Goal: Information Seeking & Learning: Compare options

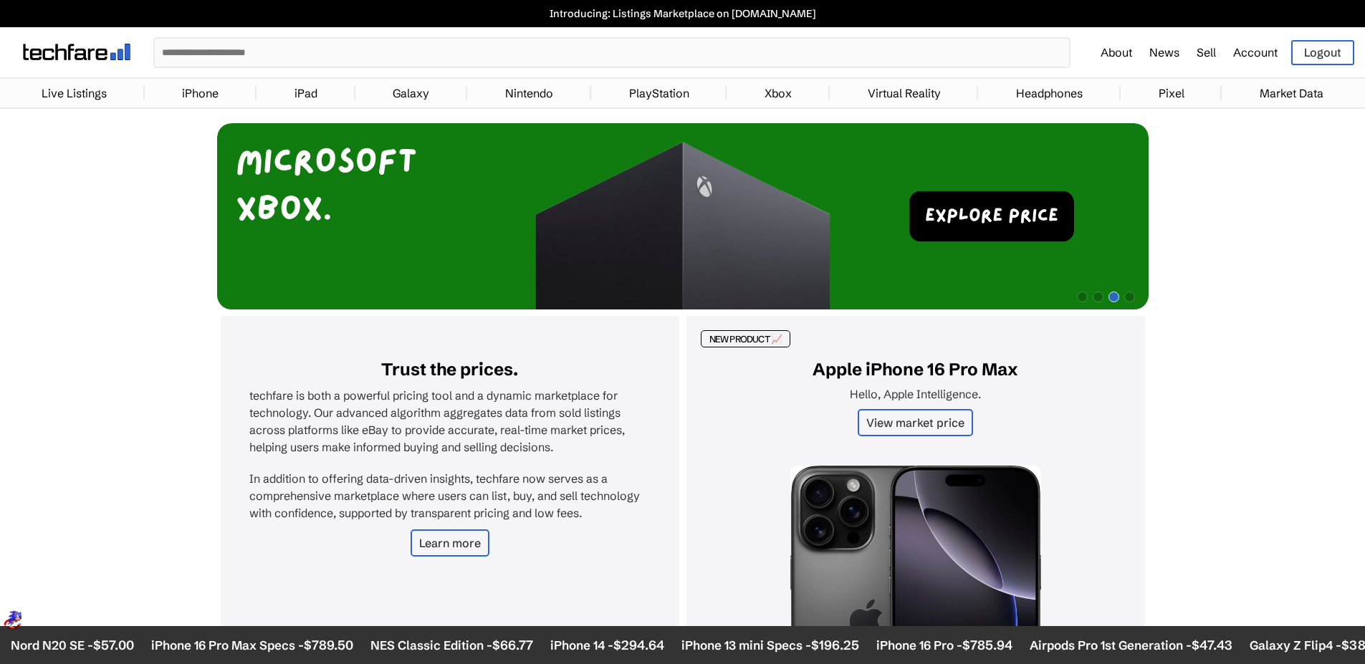
click at [295, 92] on link "iPad" at bounding box center [305, 93] width 37 height 29
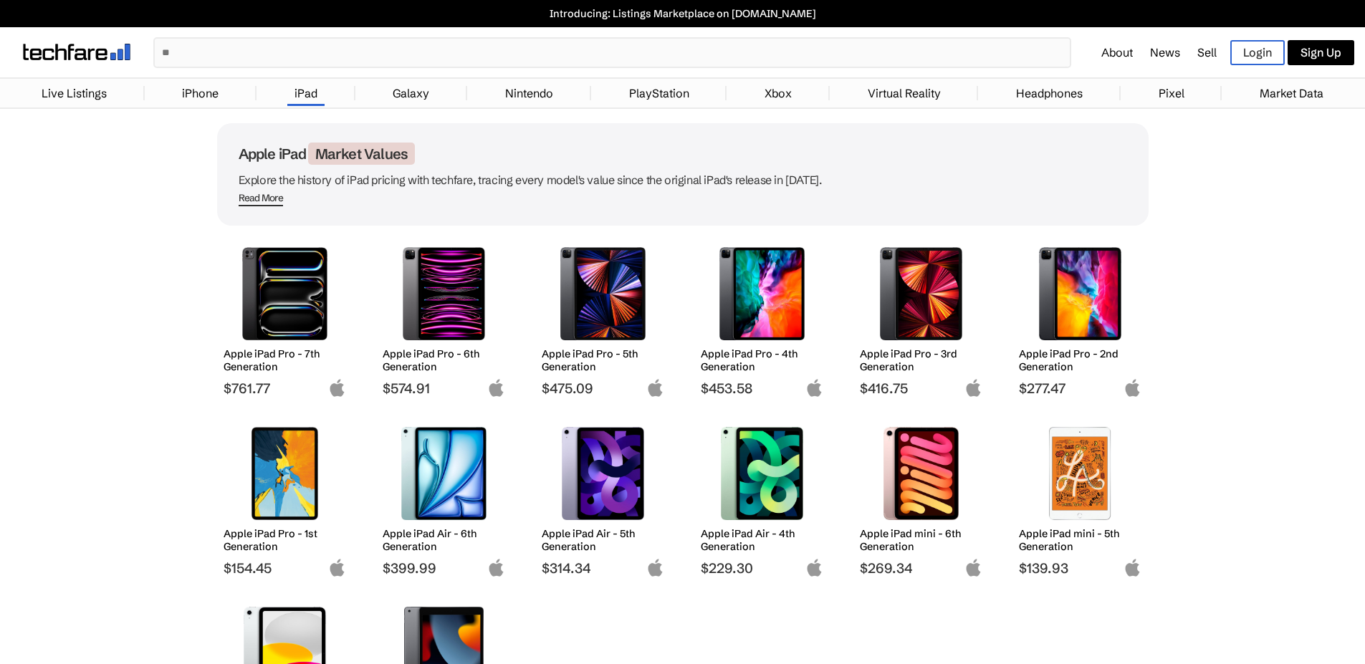
click at [211, 92] on link "iPhone" at bounding box center [200, 93] width 51 height 29
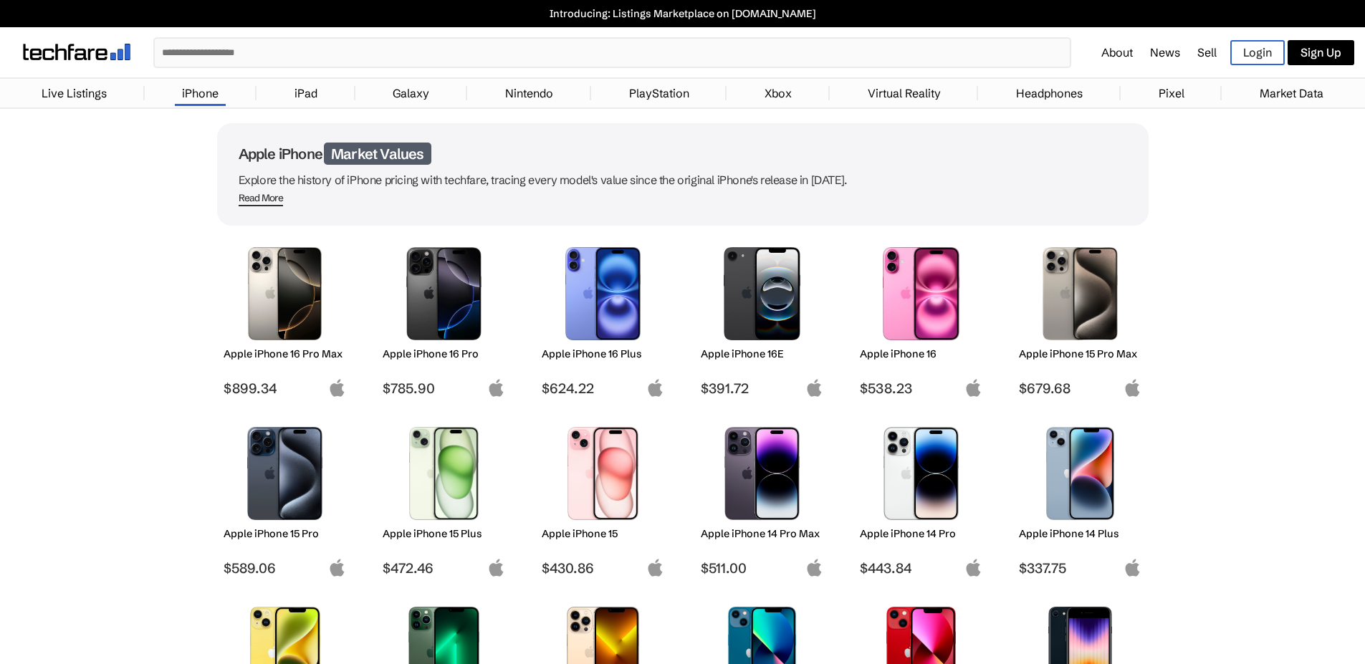
scroll to position [125, 0]
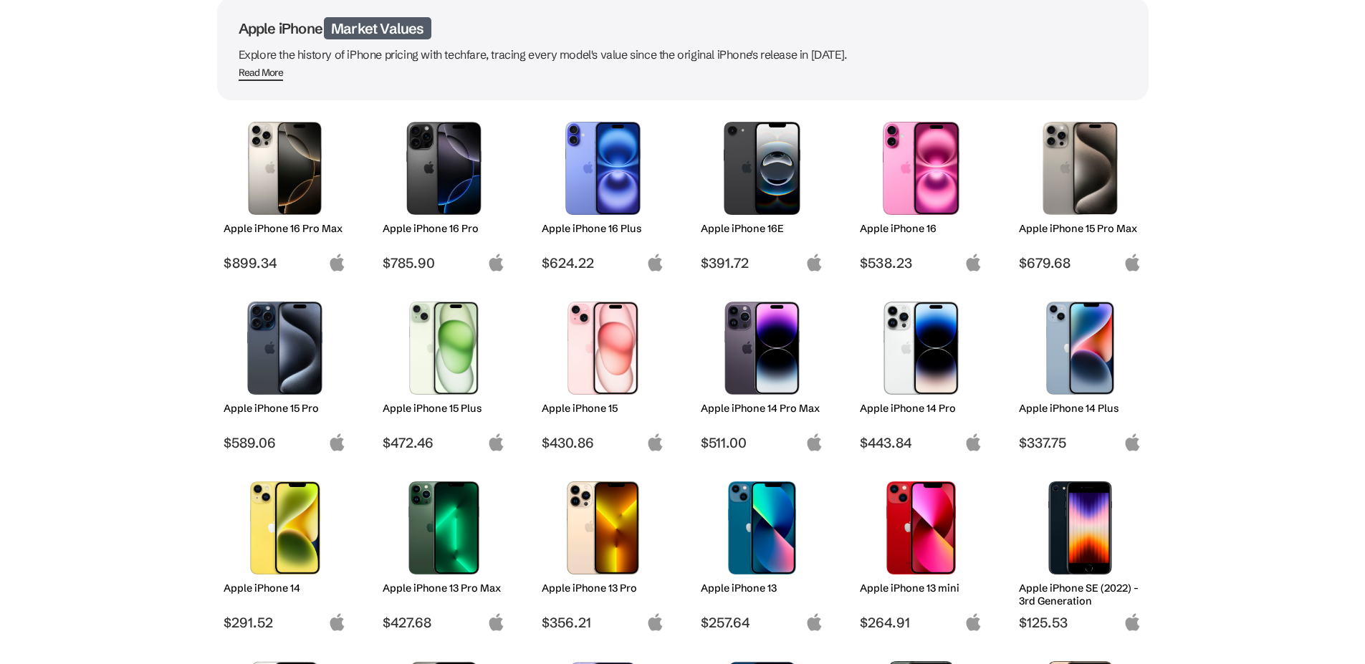
click at [288, 556] on img at bounding box center [284, 528] width 101 height 93
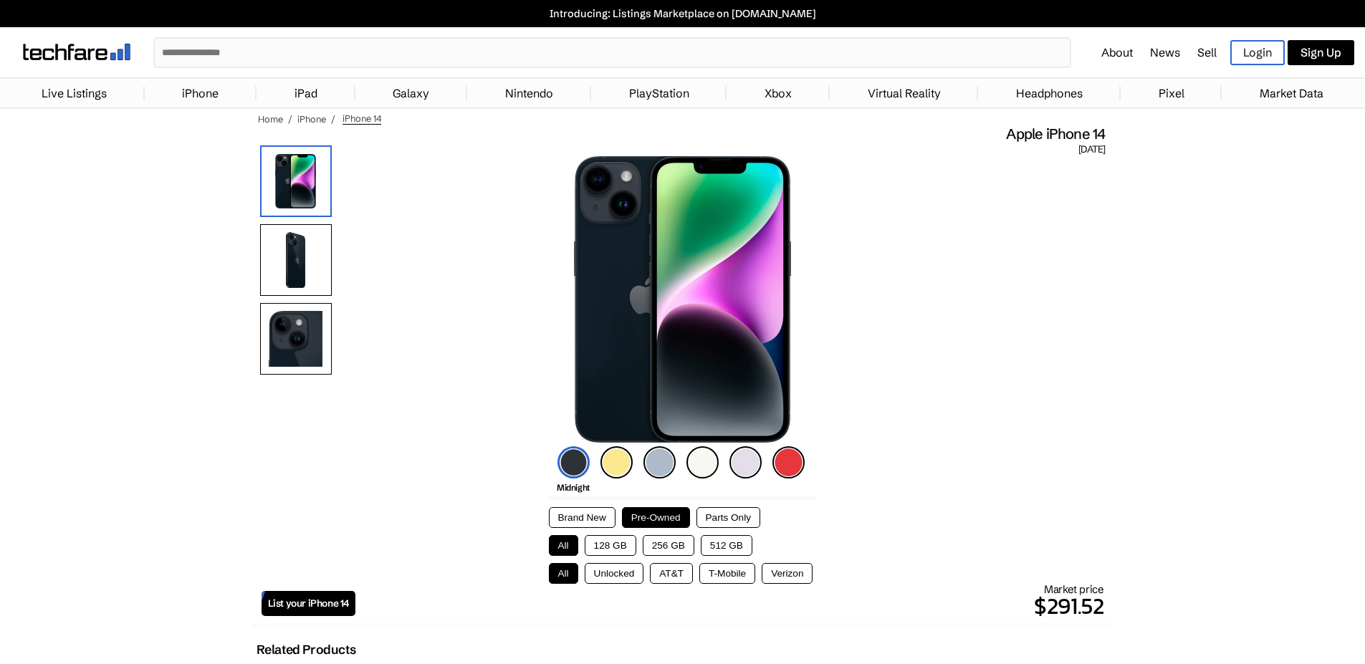
click at [611, 548] on button "128 GB" at bounding box center [611, 545] width 52 height 21
click at [716, 576] on button "T-Mobile" at bounding box center [728, 573] width 56 height 21
click at [717, 515] on button "Parts Only" at bounding box center [729, 517] width 64 height 21
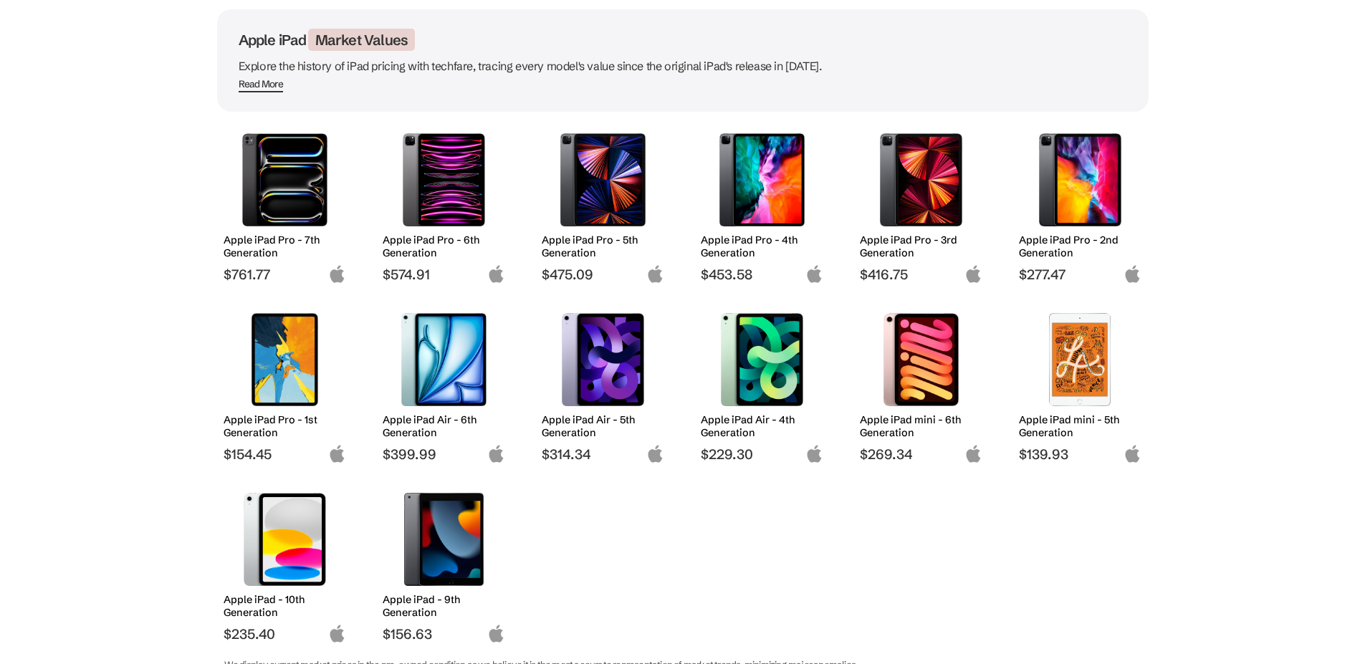
scroll to position [133, 0]
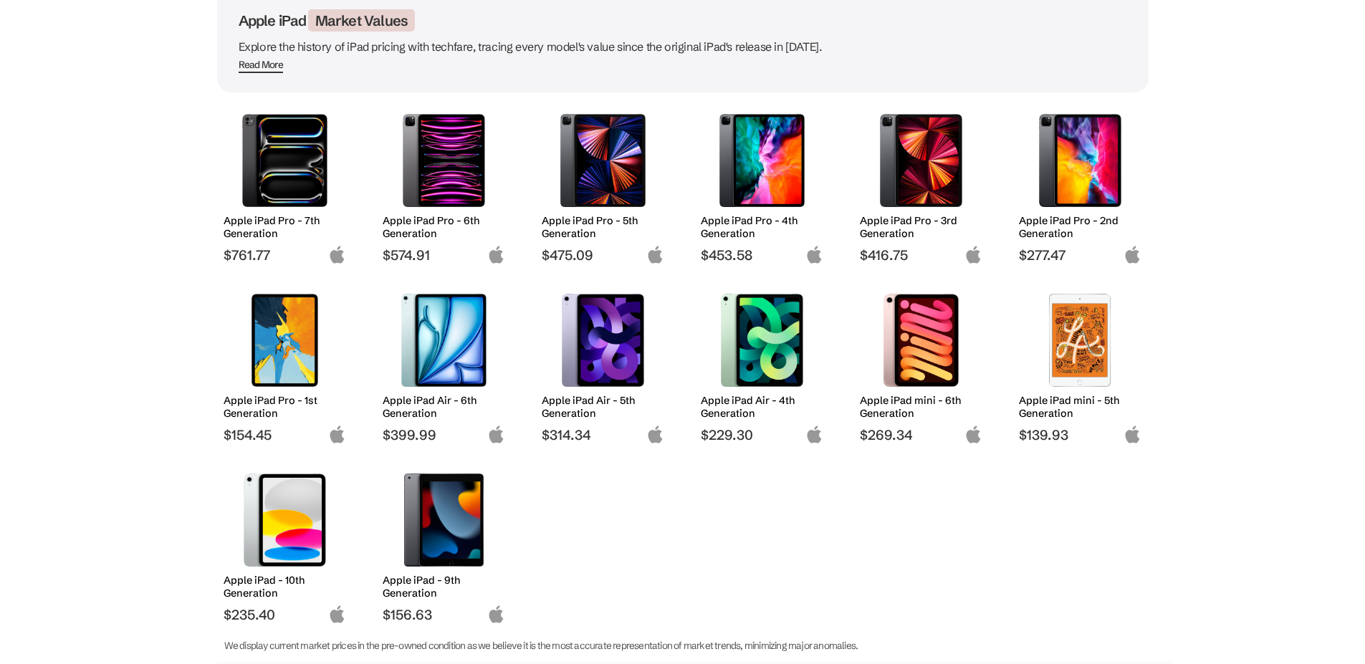
click at [298, 540] on img at bounding box center [284, 520] width 101 height 93
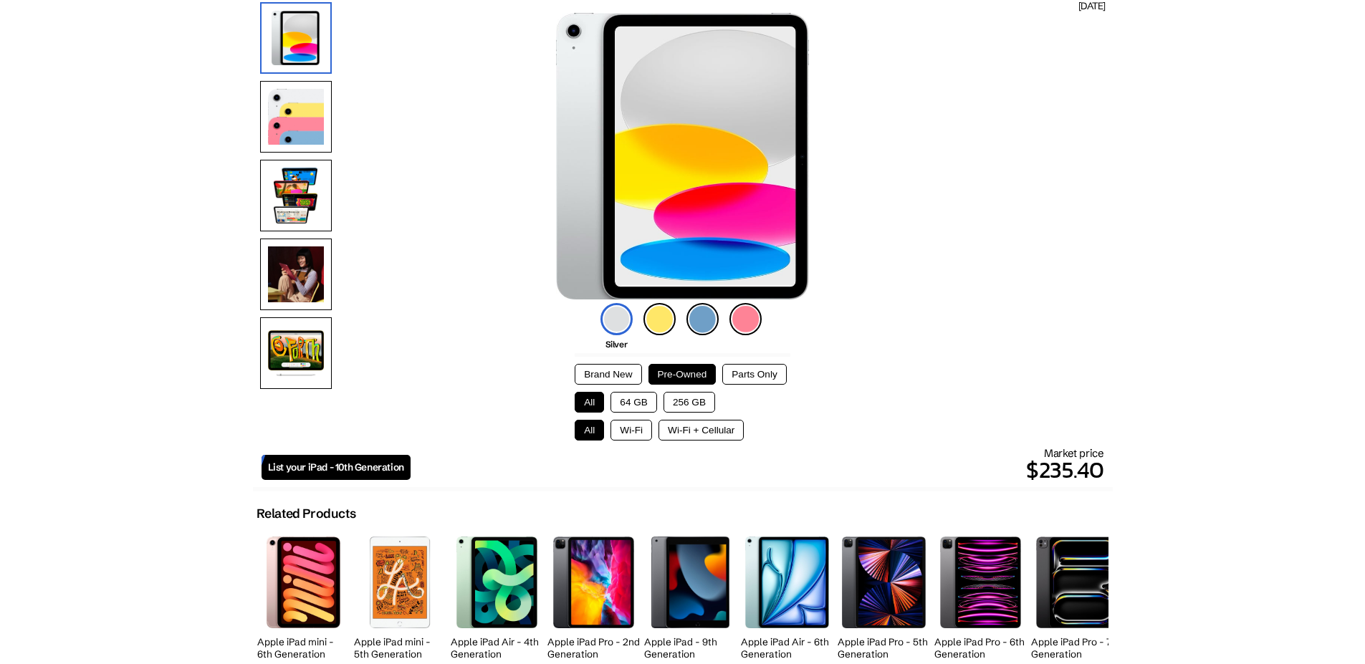
scroll to position [35, 0]
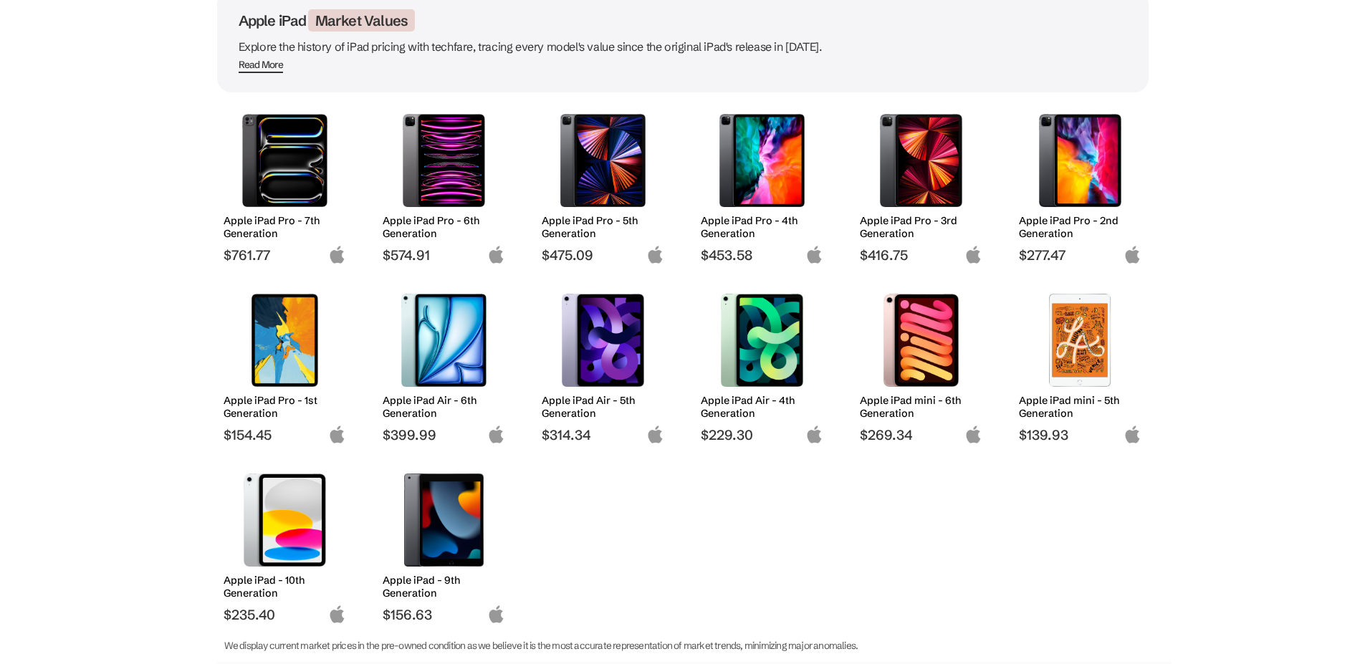
click at [421, 352] on img at bounding box center [443, 340] width 101 height 93
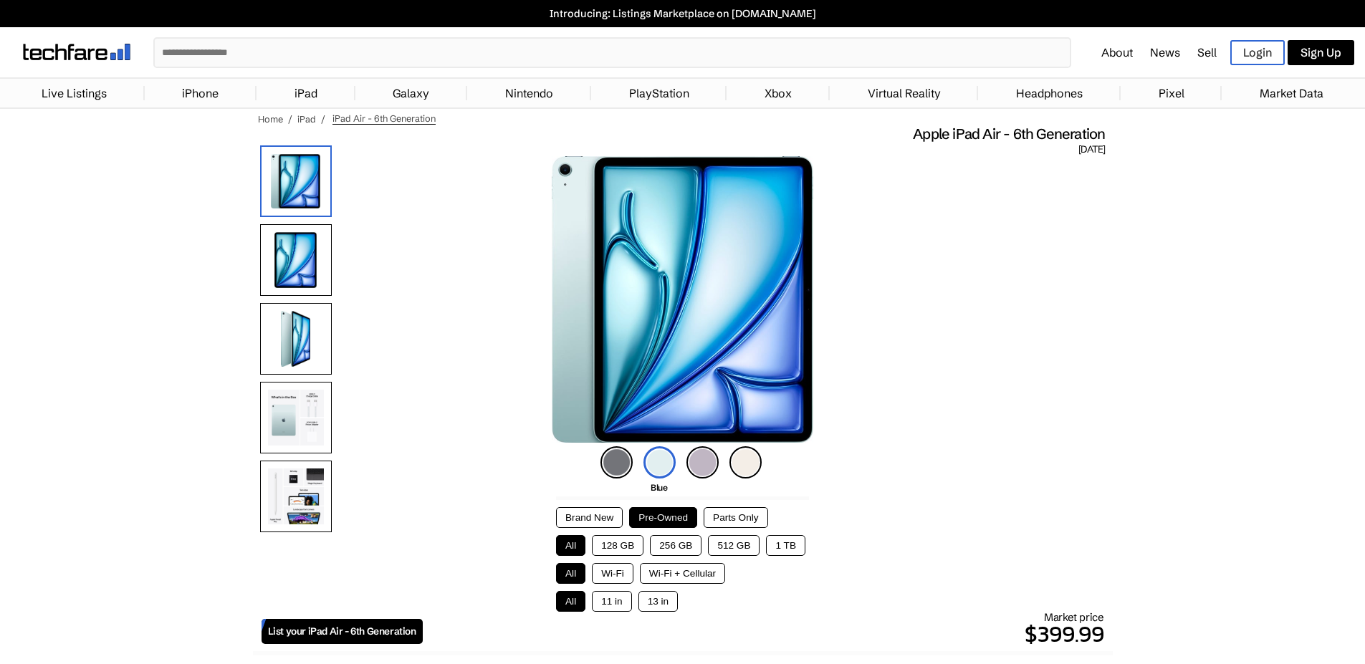
click at [616, 543] on button "128 GB" at bounding box center [618, 545] width 52 height 21
click at [620, 576] on button "Wi-Fi" at bounding box center [613, 573] width 42 height 21
click at [613, 596] on button "11 in" at bounding box center [611, 601] width 39 height 21
click at [740, 466] on img at bounding box center [746, 463] width 32 height 32
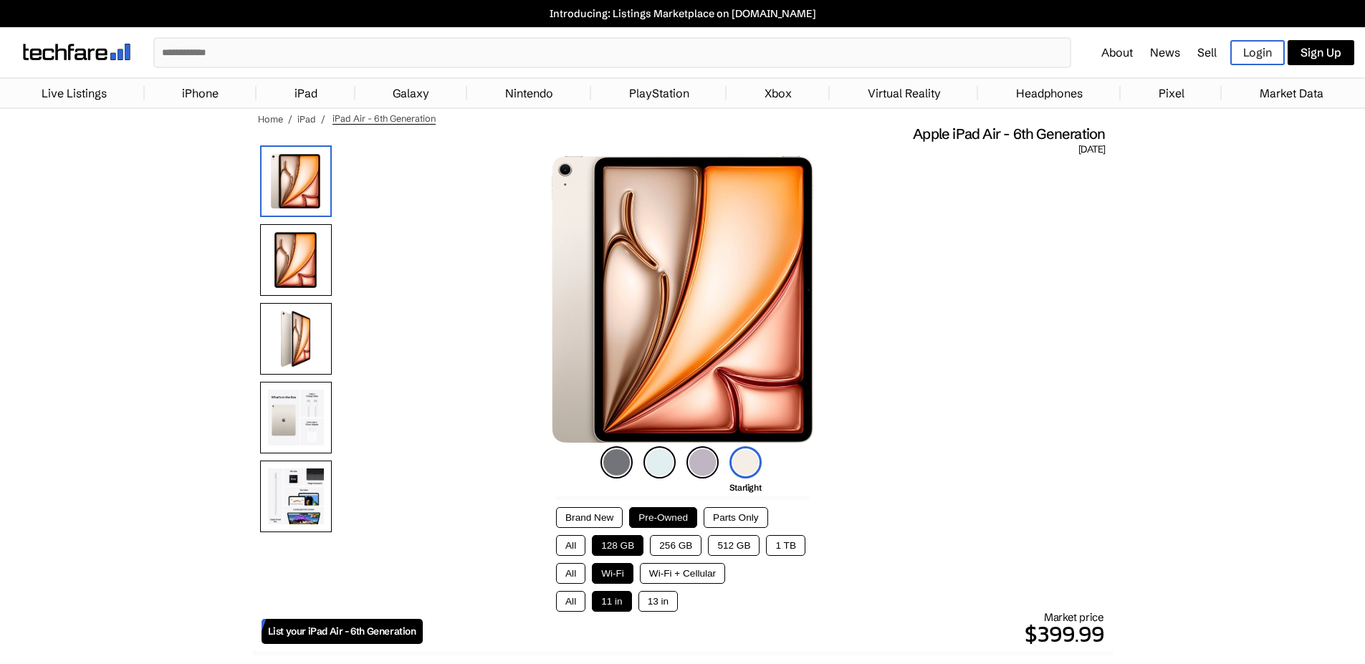
click at [619, 464] on img at bounding box center [617, 463] width 32 height 32
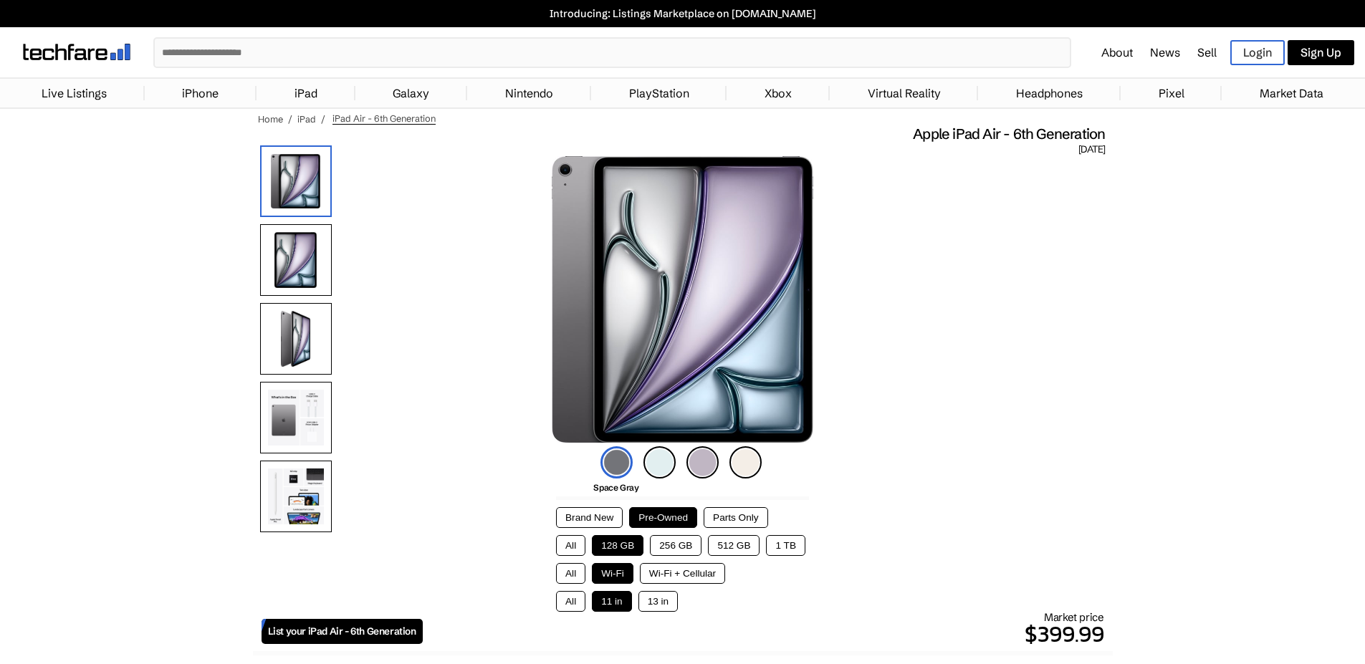
click at [701, 463] on img at bounding box center [703, 463] width 32 height 32
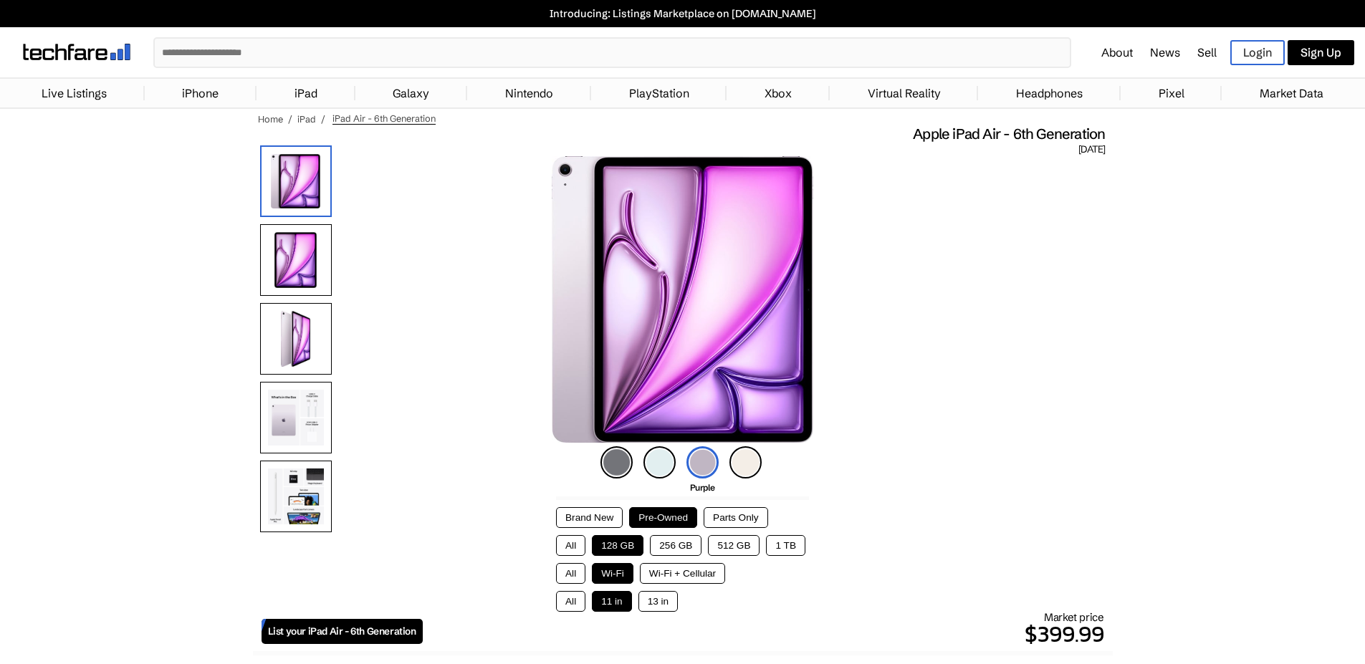
click at [654, 465] on img at bounding box center [660, 463] width 32 height 32
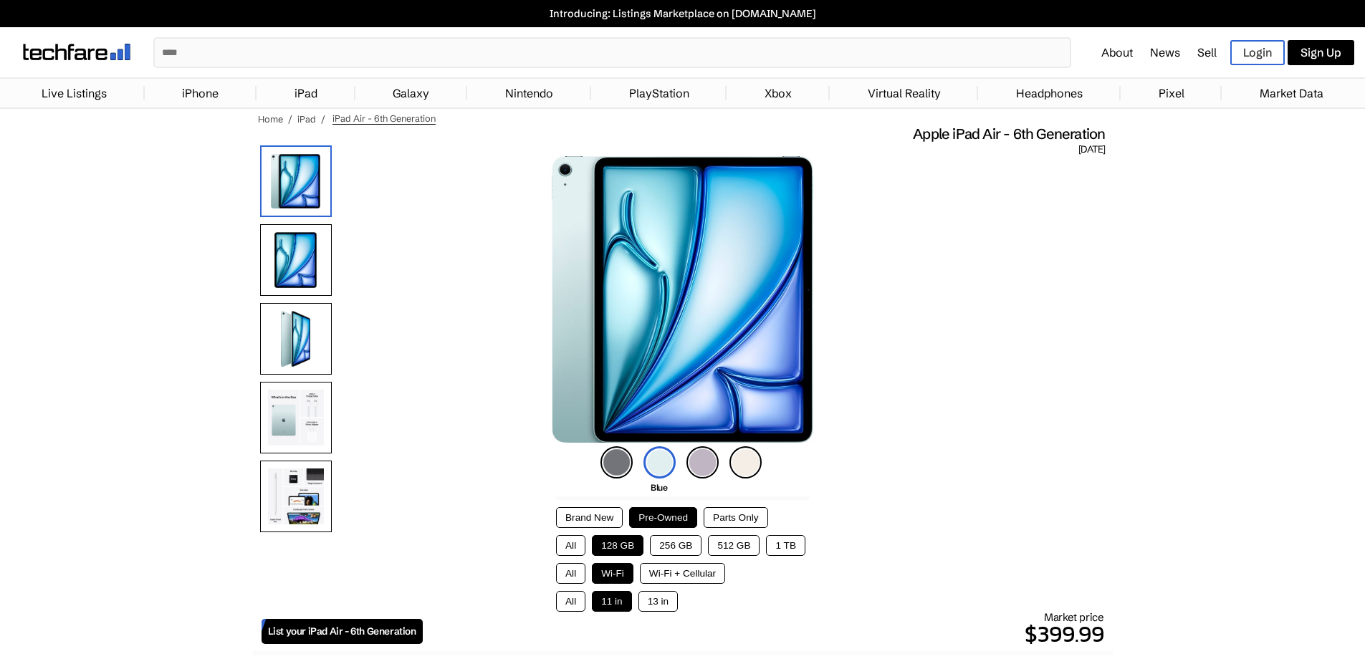
click at [607, 464] on img at bounding box center [617, 463] width 32 height 32
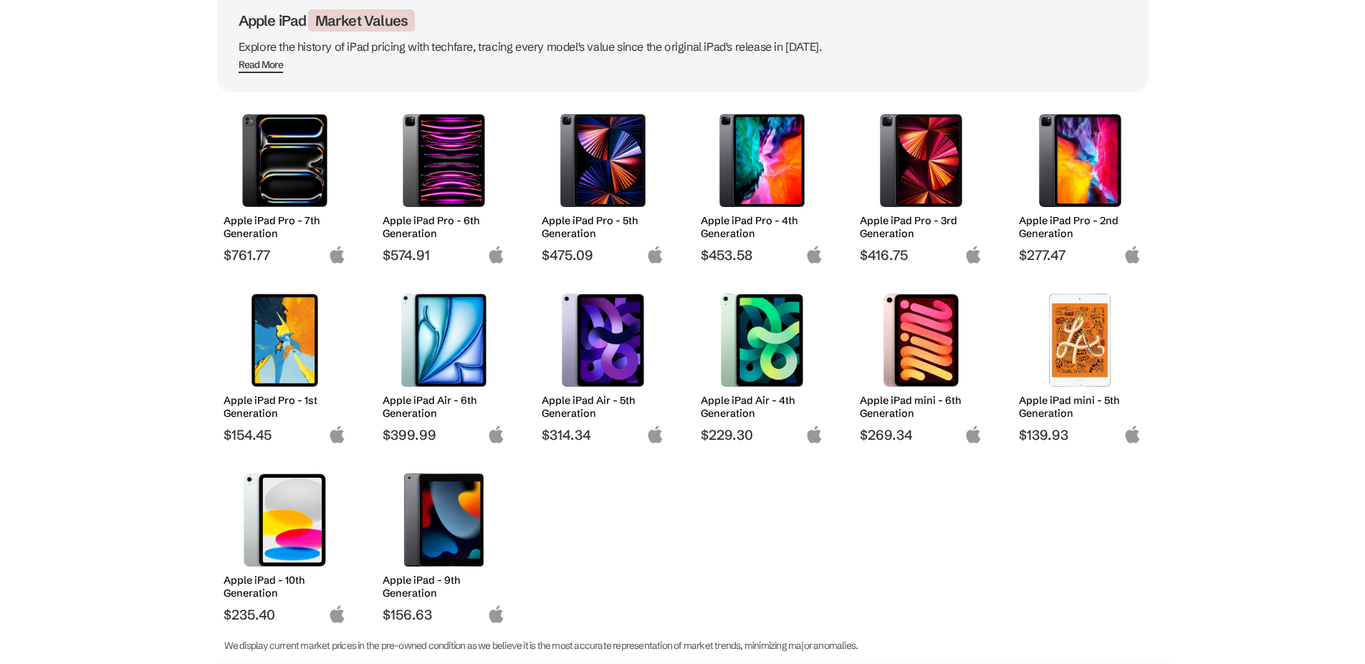
click at [791, 328] on img at bounding box center [762, 340] width 101 height 93
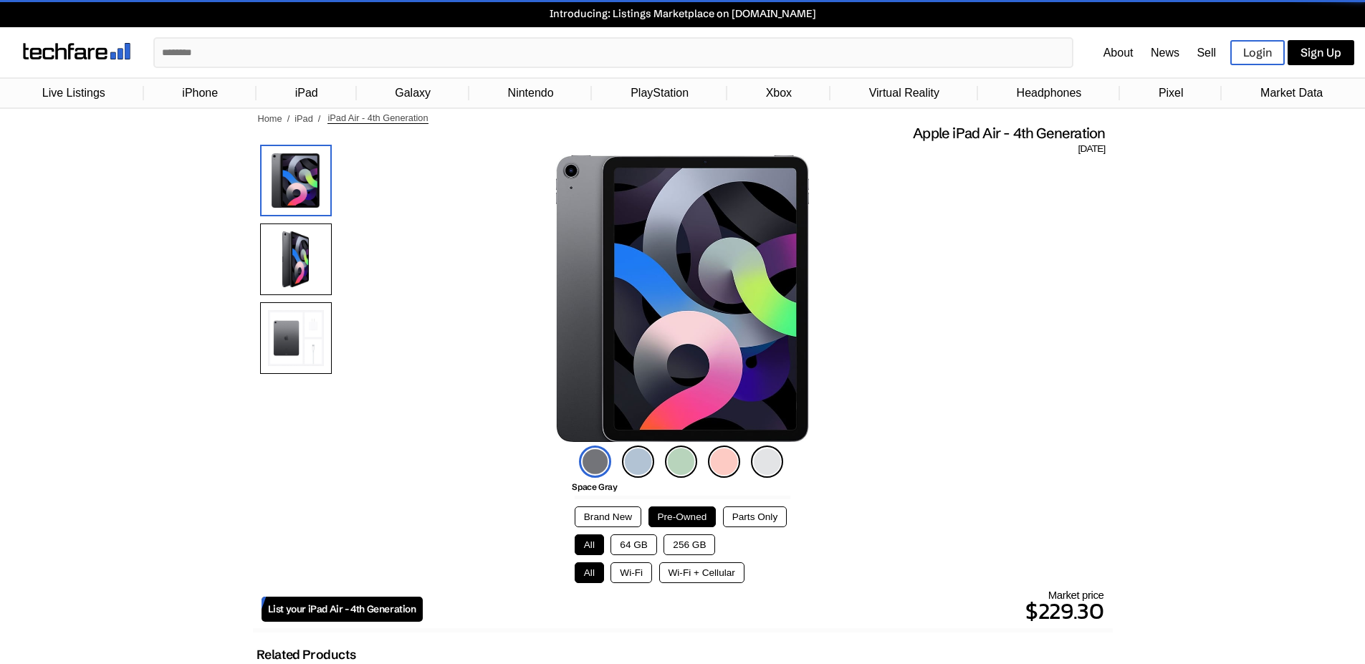
click at [760, 464] on img at bounding box center [767, 462] width 32 height 32
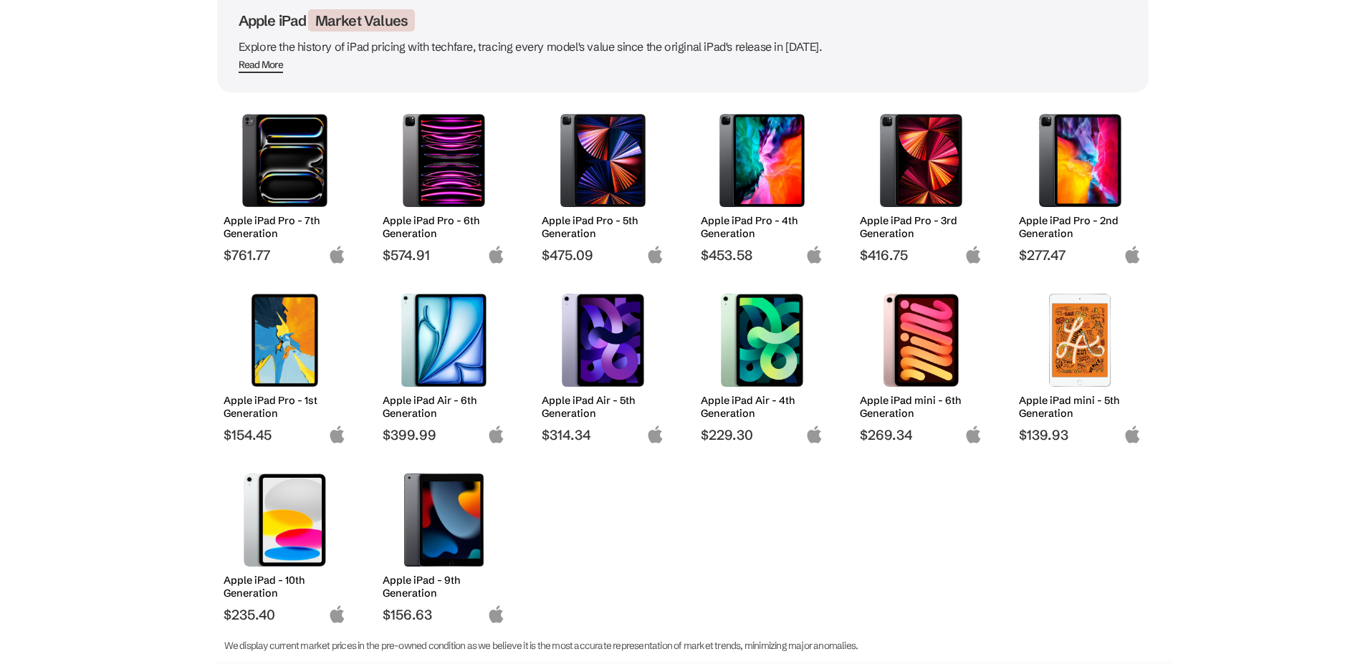
click at [454, 353] on img at bounding box center [443, 340] width 101 height 93
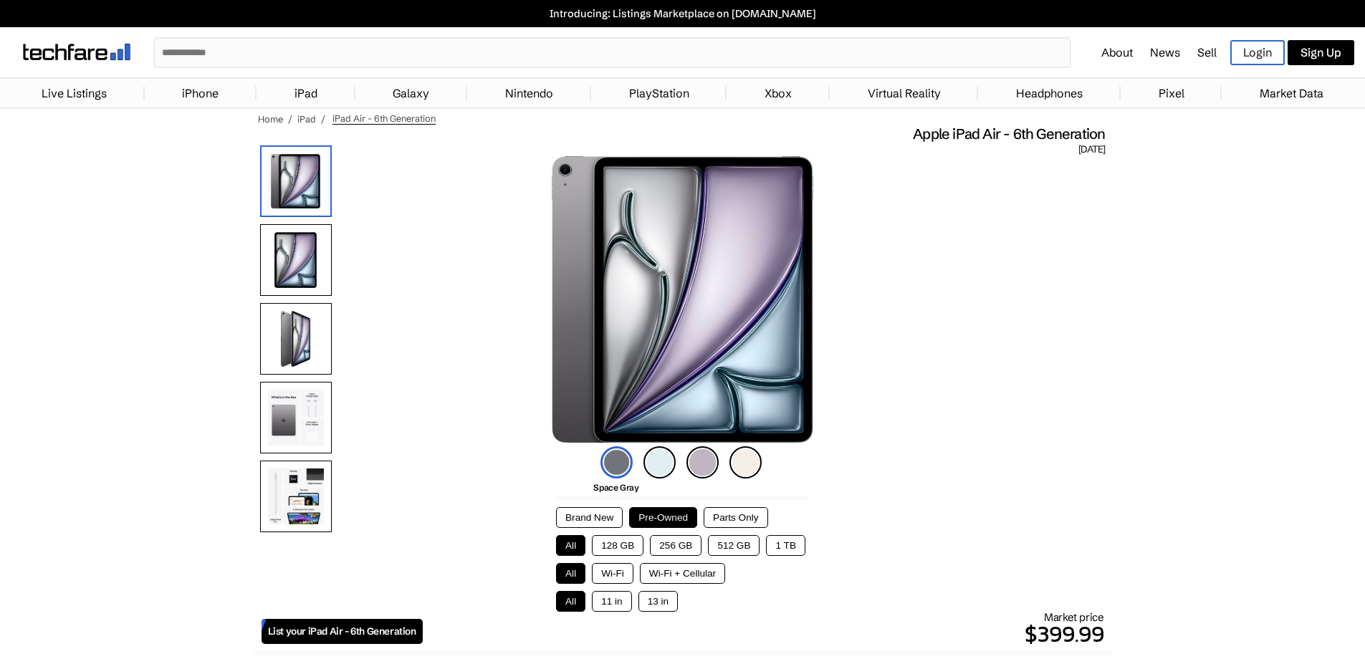
click at [747, 460] on img at bounding box center [746, 463] width 32 height 32
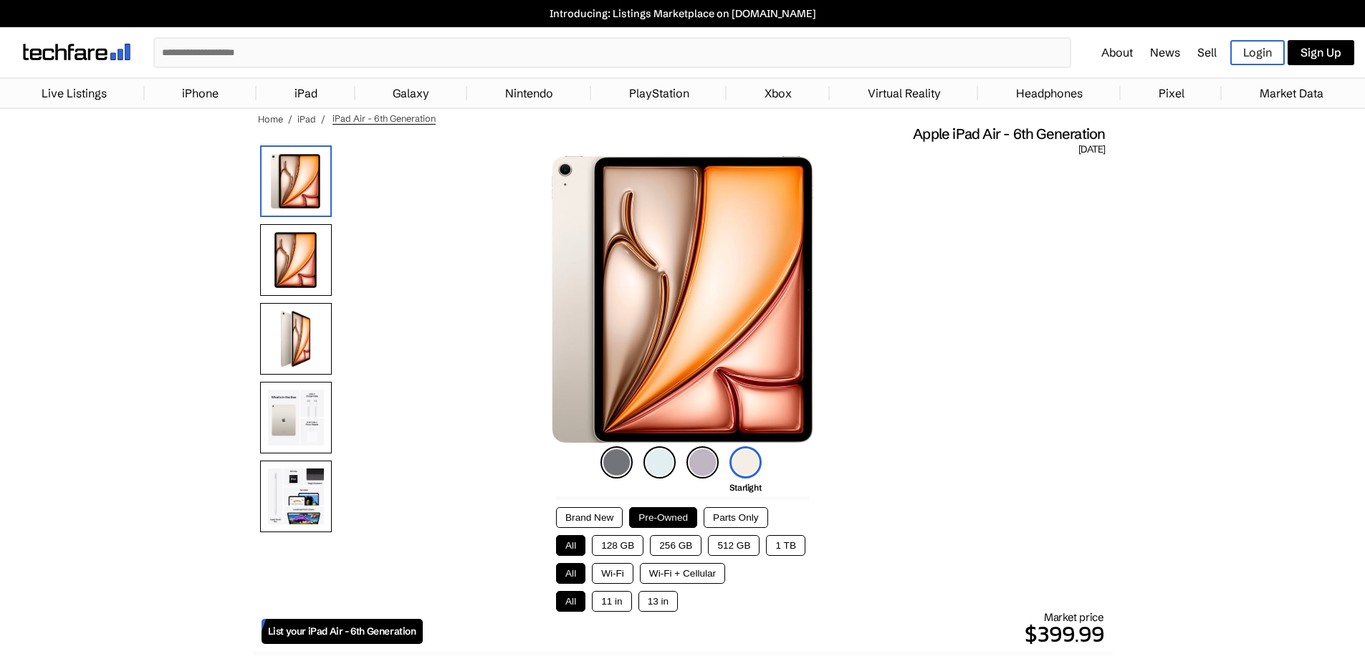
click at [703, 458] on img at bounding box center [703, 463] width 32 height 32
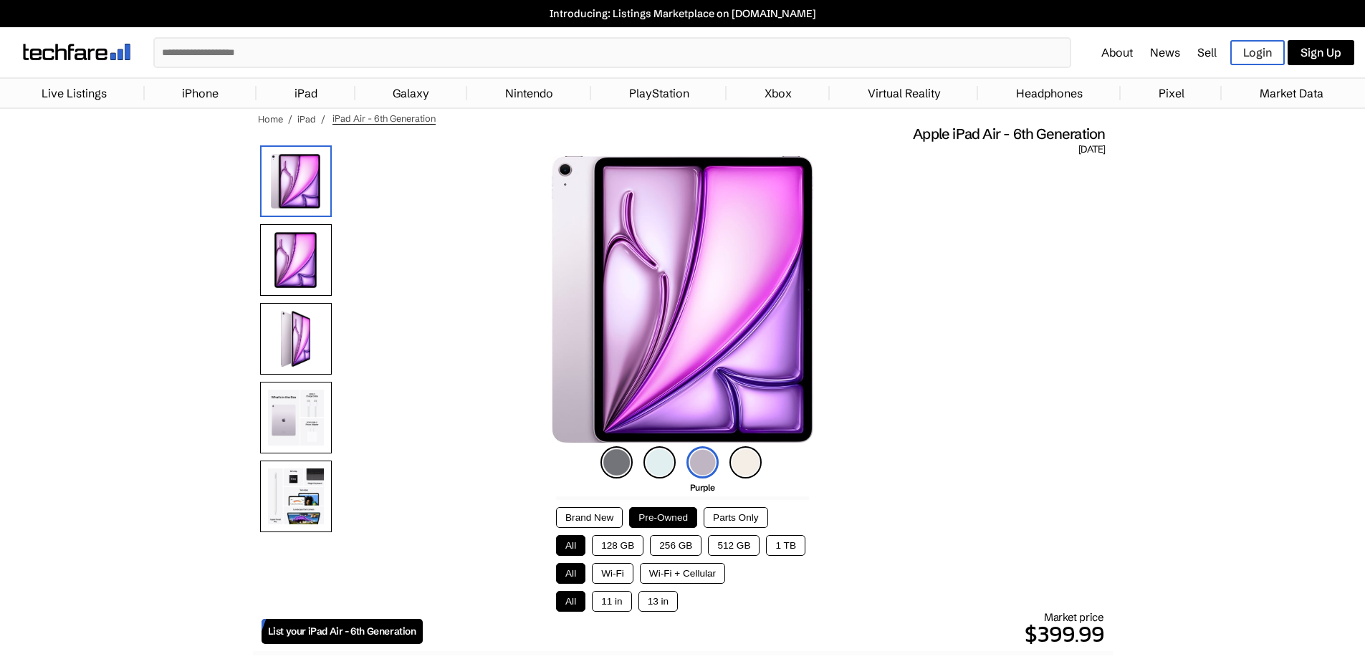
click at [651, 464] on img at bounding box center [660, 463] width 32 height 32
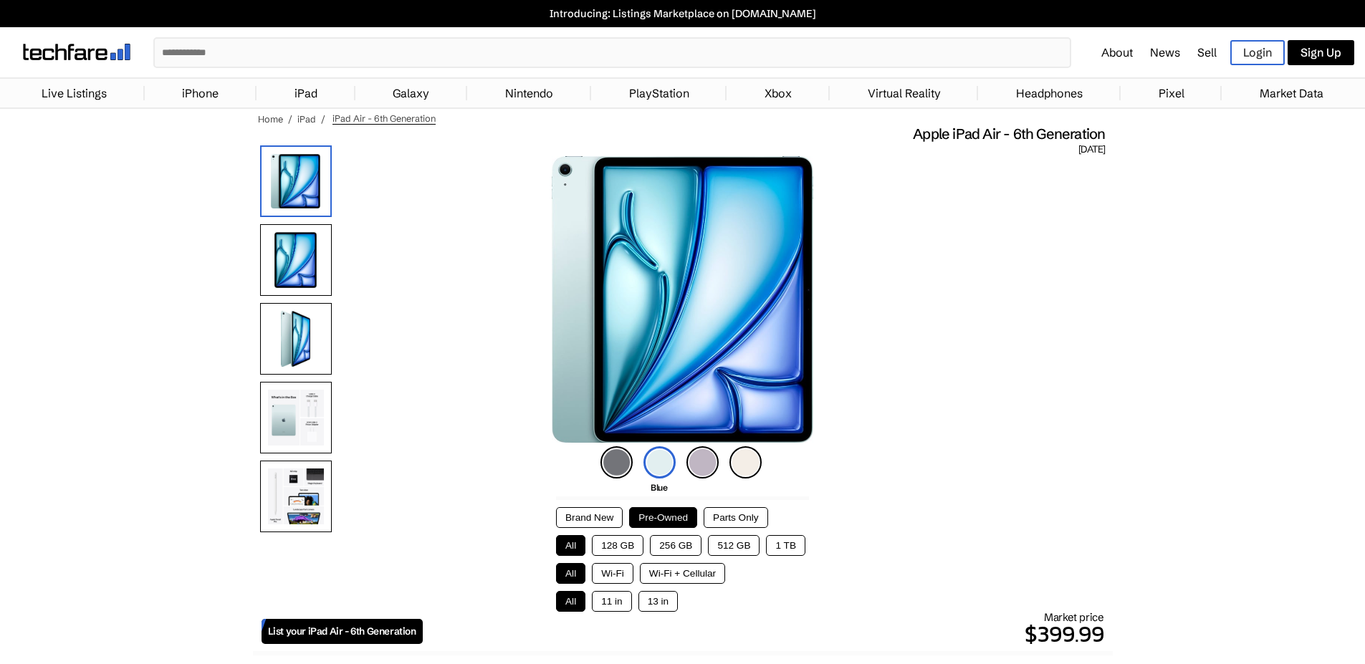
click at [609, 542] on button "128 GB" at bounding box center [618, 545] width 52 height 21
click at [616, 573] on button "Wi-Fi" at bounding box center [613, 573] width 42 height 21
click at [646, 601] on button "13 in" at bounding box center [658, 601] width 39 height 21
click at [305, 493] on img at bounding box center [296, 497] width 72 height 72
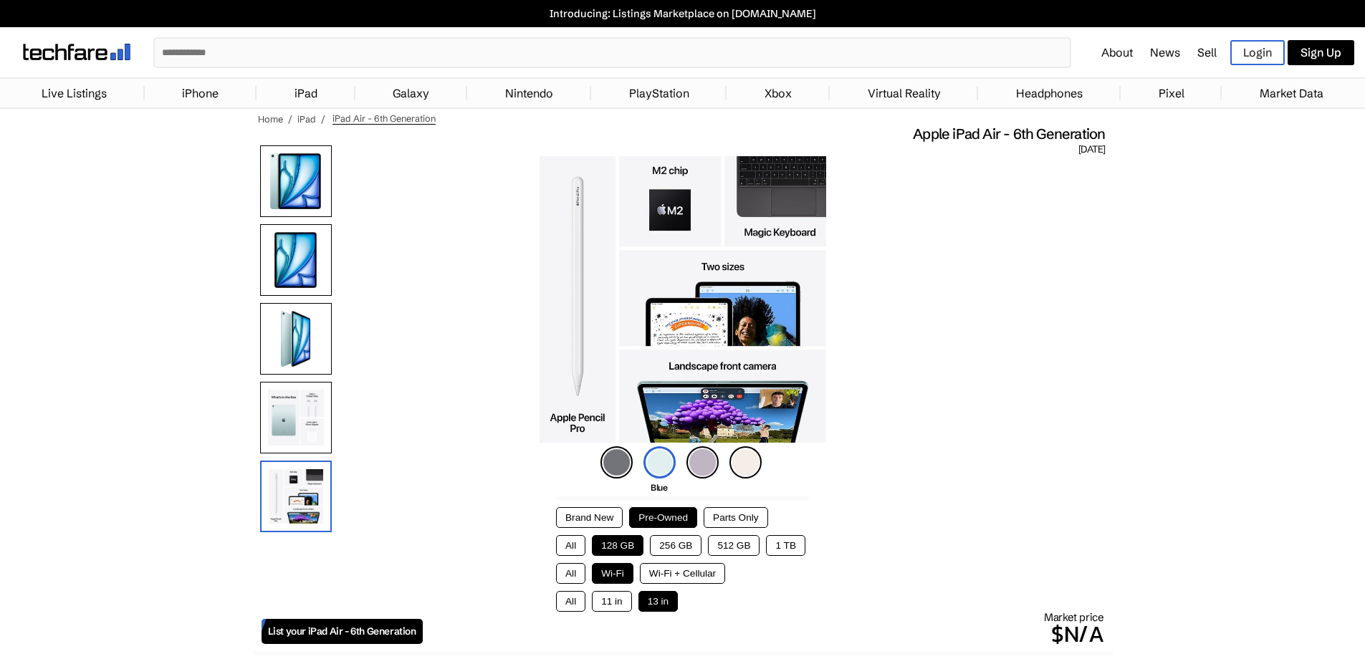
click at [599, 598] on button "11 in" at bounding box center [611, 601] width 39 height 21
click at [726, 502] on div "Brand New Pre-Owned Parts Only All 128 GB 256 GB 512 GB 1 TB All Wi-Fi Wi-Fi + …" at bounding box center [682, 554] width 253 height 115
click at [727, 507] on button "Parts Only" at bounding box center [736, 517] width 64 height 21
click at [684, 511] on button "Pre-Owned" at bounding box center [663, 517] width 68 height 21
click at [297, 334] on img at bounding box center [296, 339] width 72 height 72
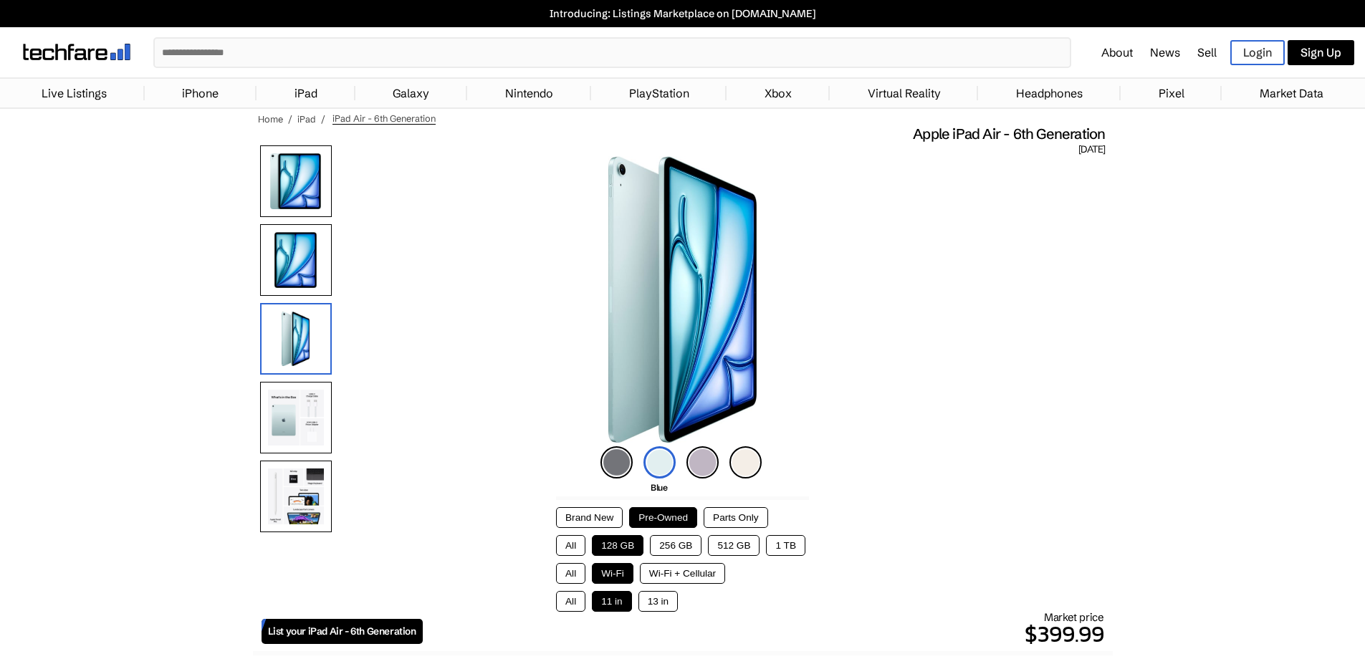
click at [737, 465] on img at bounding box center [746, 463] width 32 height 32
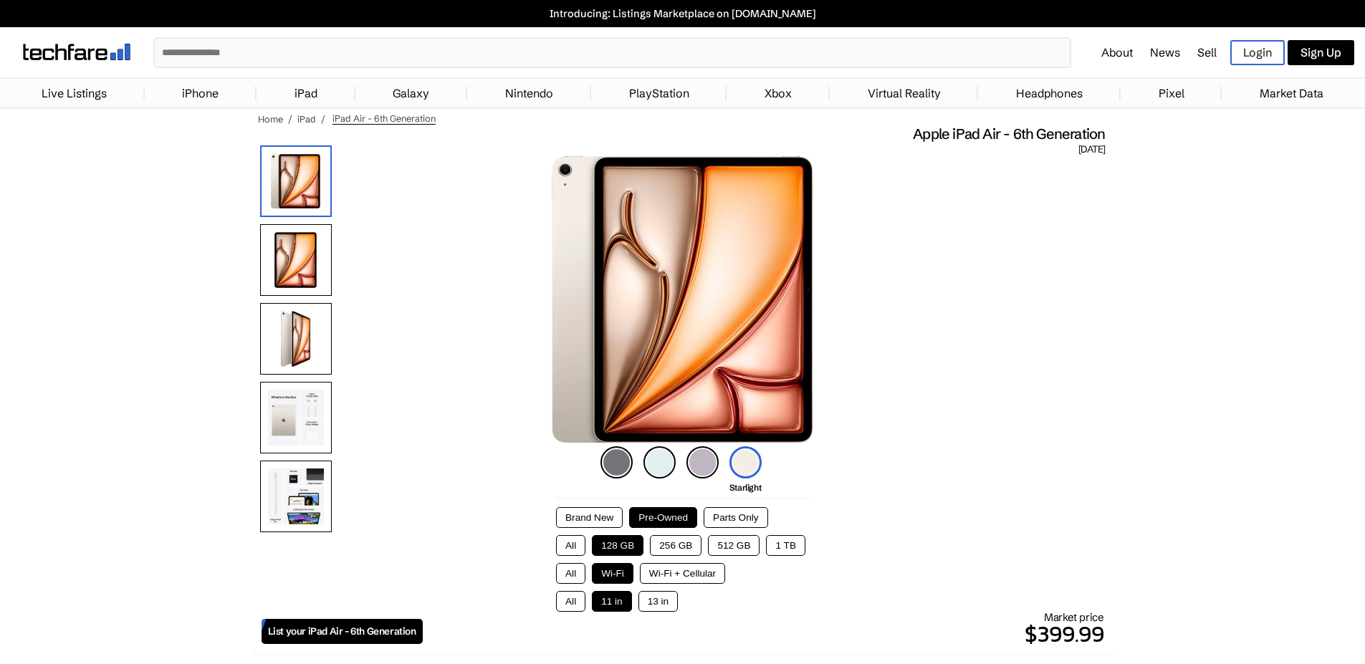
click at [314, 342] on img at bounding box center [296, 339] width 72 height 72
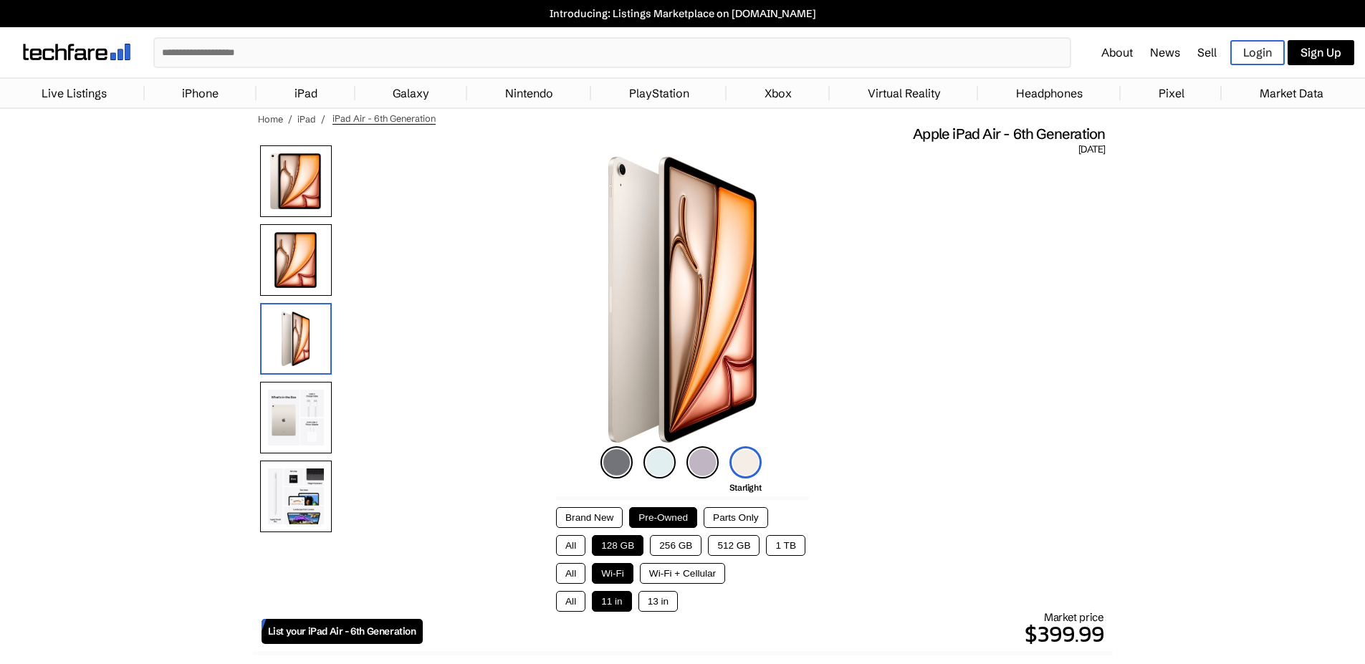
click at [261, 234] on img at bounding box center [296, 260] width 72 height 72
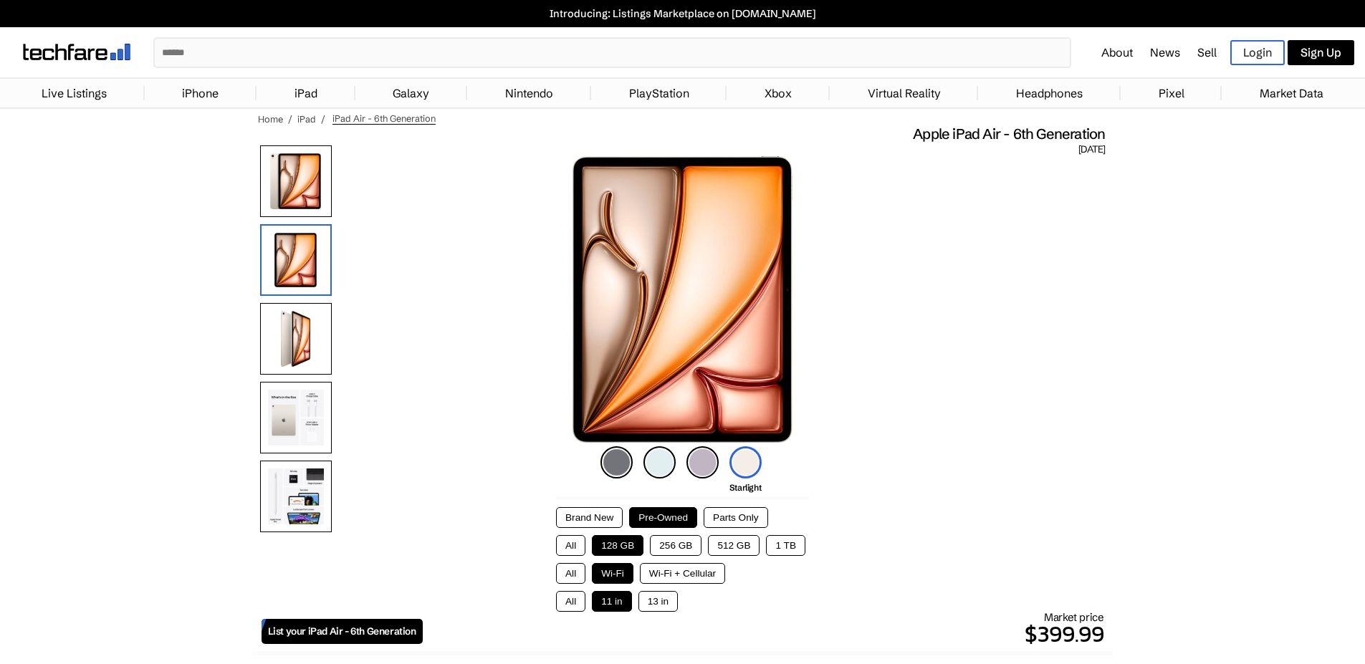
click at [287, 206] on img at bounding box center [296, 181] width 72 height 72
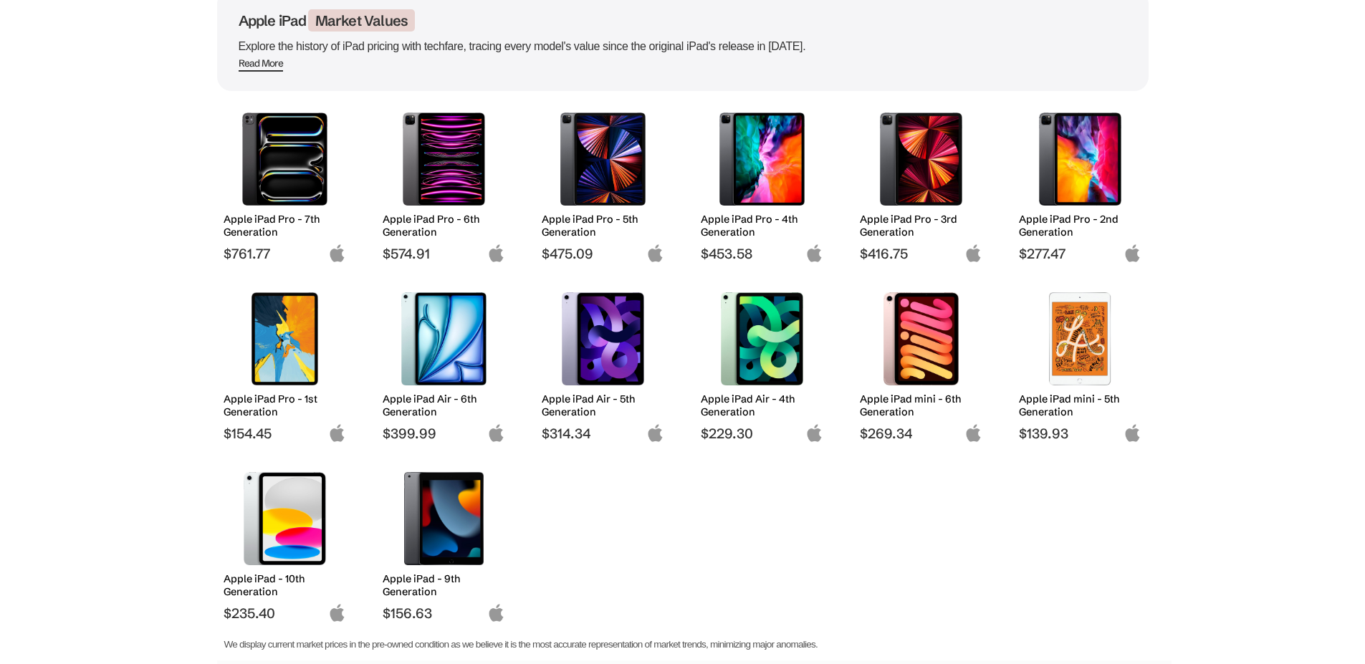
click at [925, 368] on img at bounding box center [921, 338] width 101 height 93
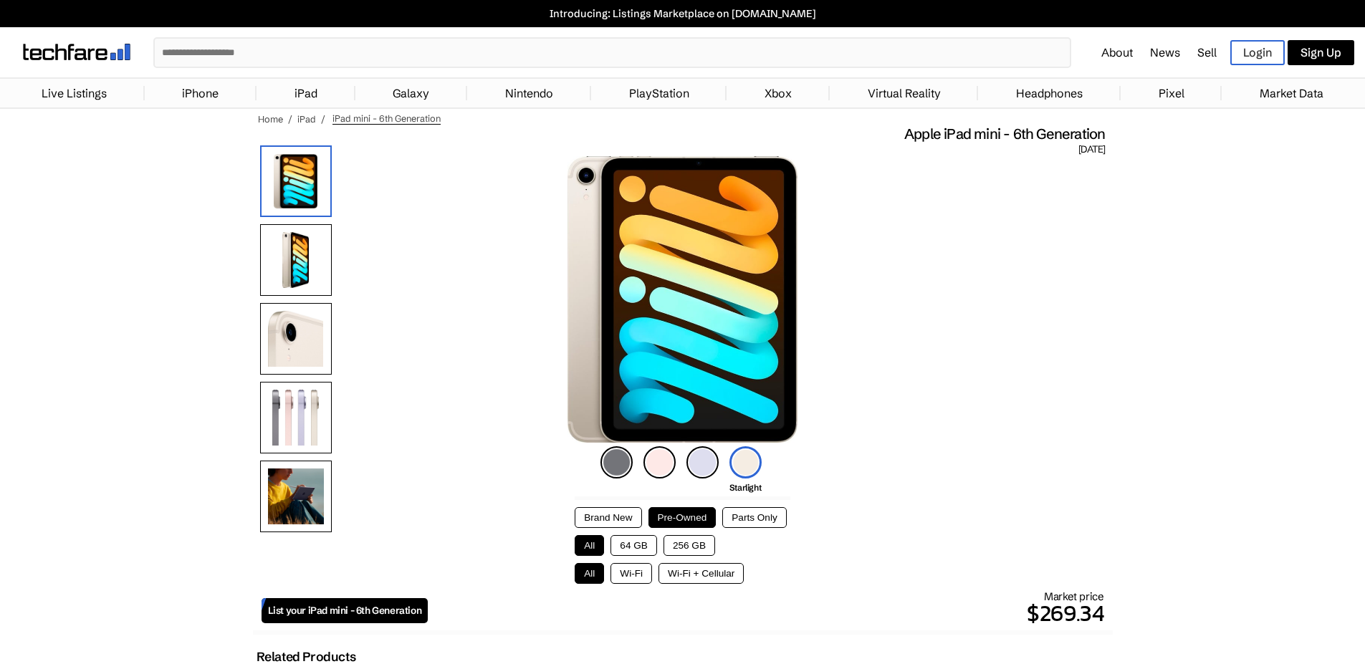
click at [312, 232] on img at bounding box center [296, 260] width 72 height 72
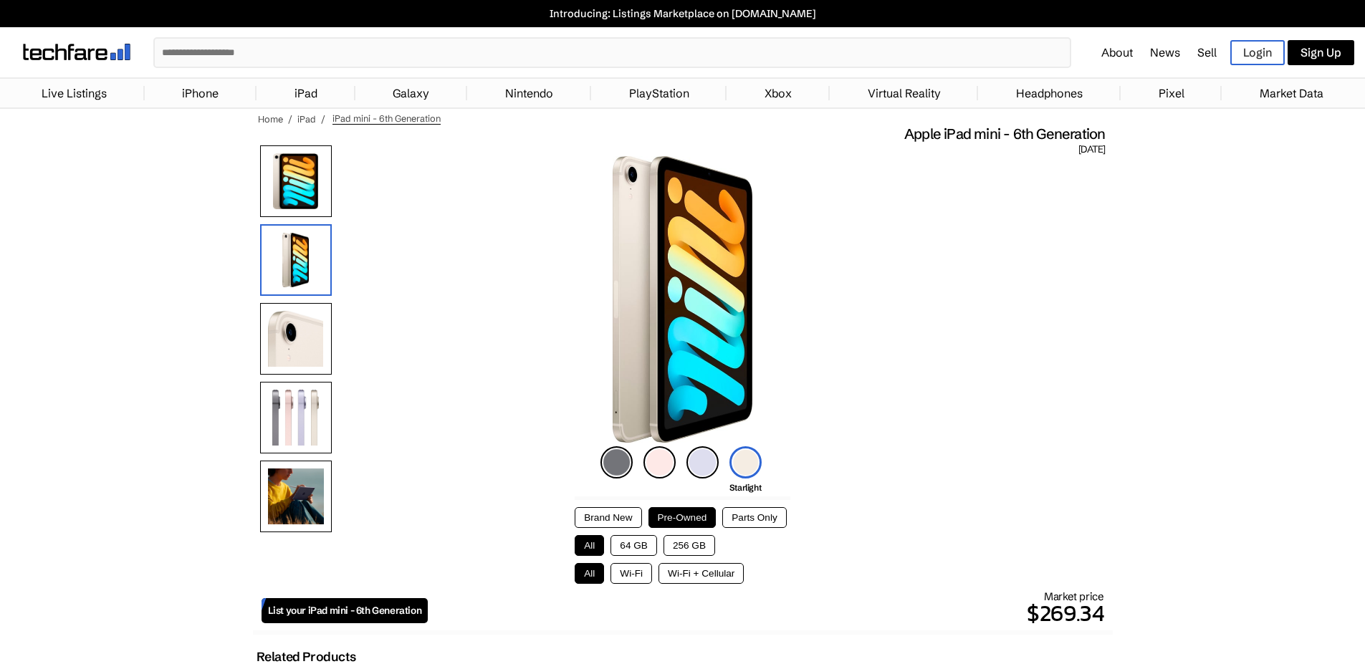
click at [305, 399] on img at bounding box center [296, 418] width 72 height 72
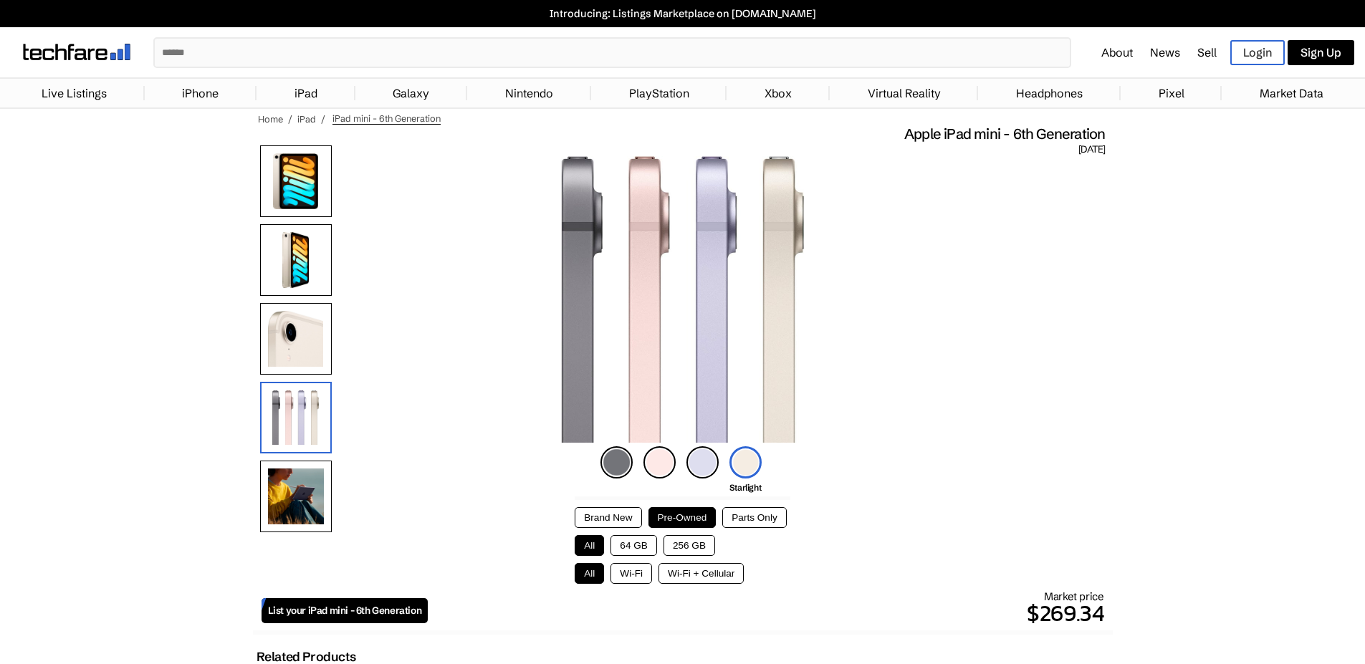
click at [313, 474] on img at bounding box center [296, 497] width 72 height 72
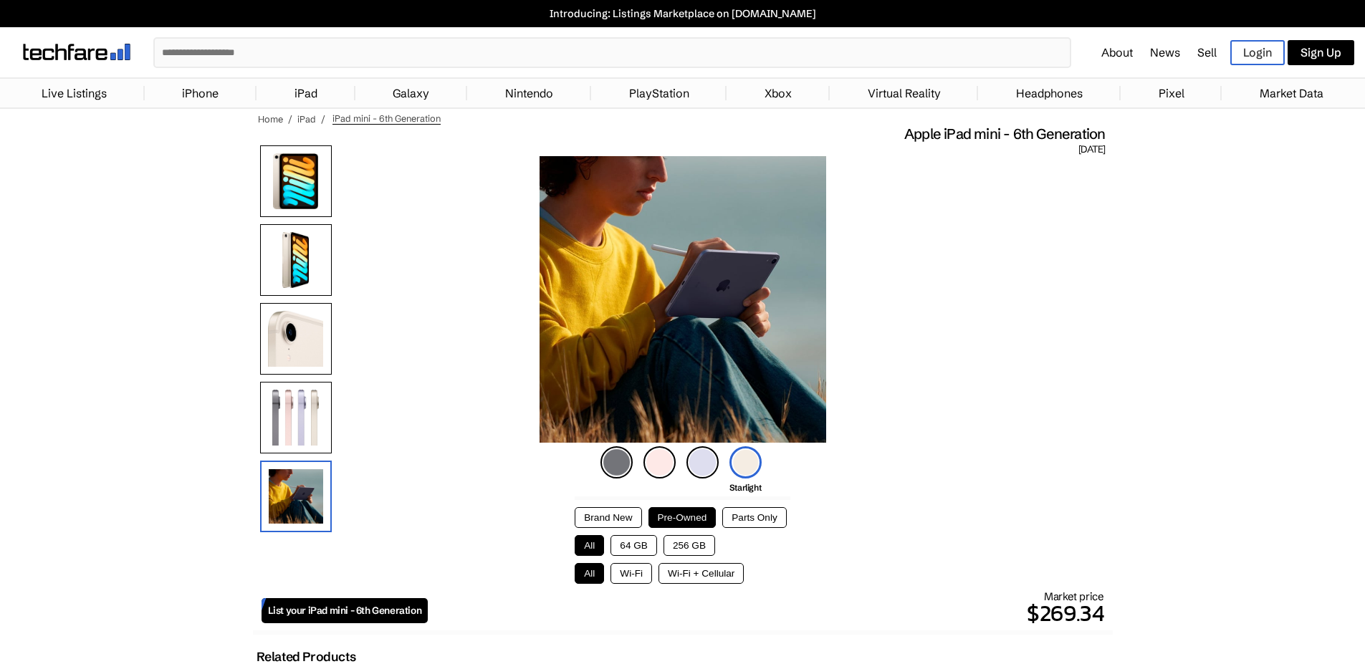
click at [296, 250] on img at bounding box center [296, 260] width 72 height 72
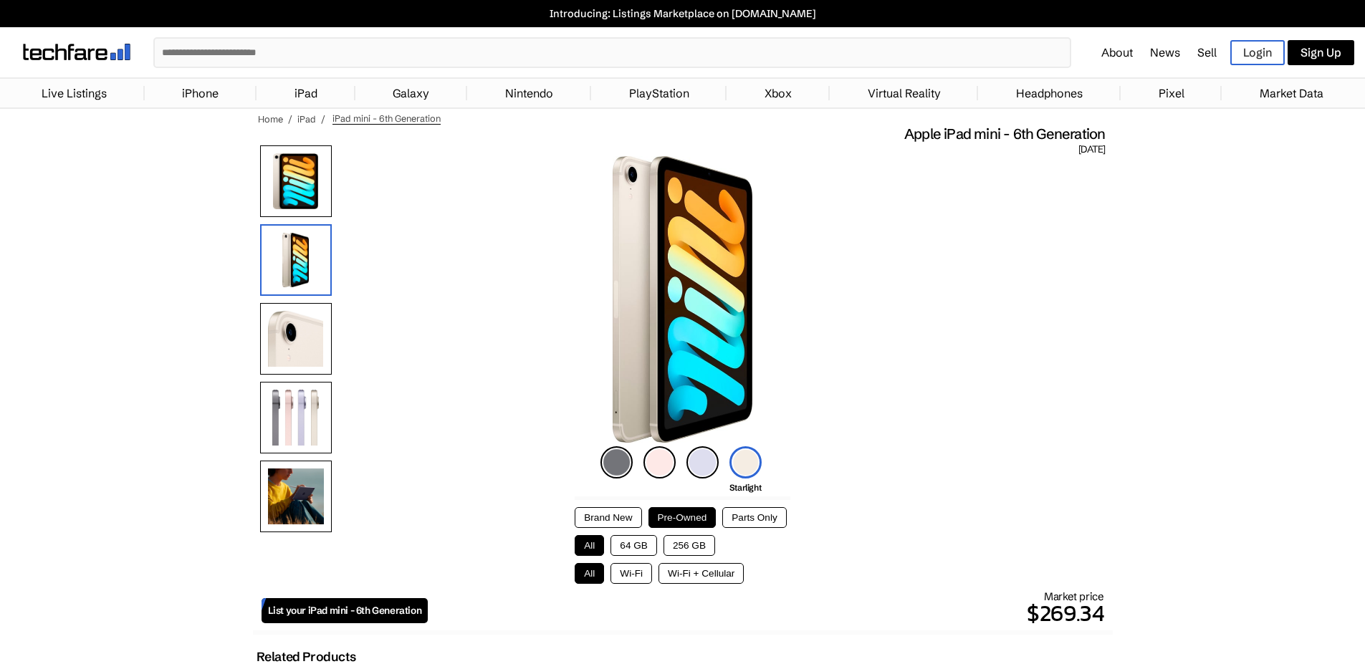
scroll to position [12, 0]
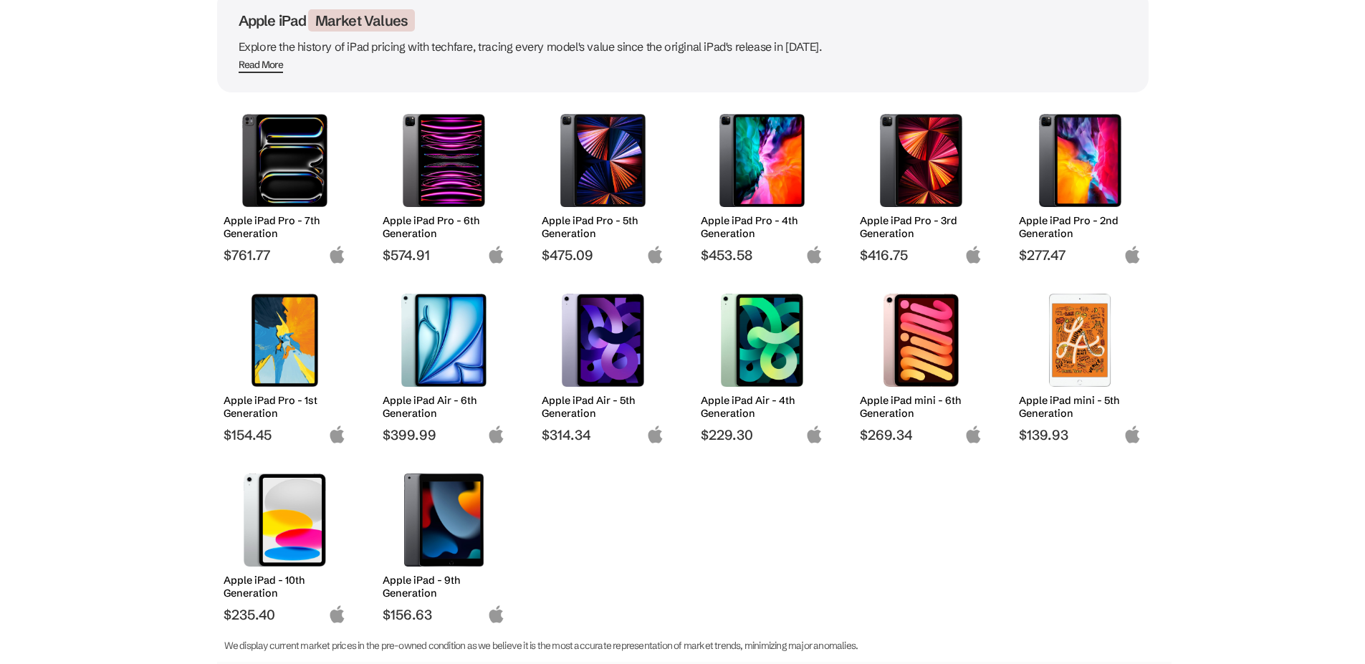
click at [312, 503] on img at bounding box center [284, 520] width 101 height 93
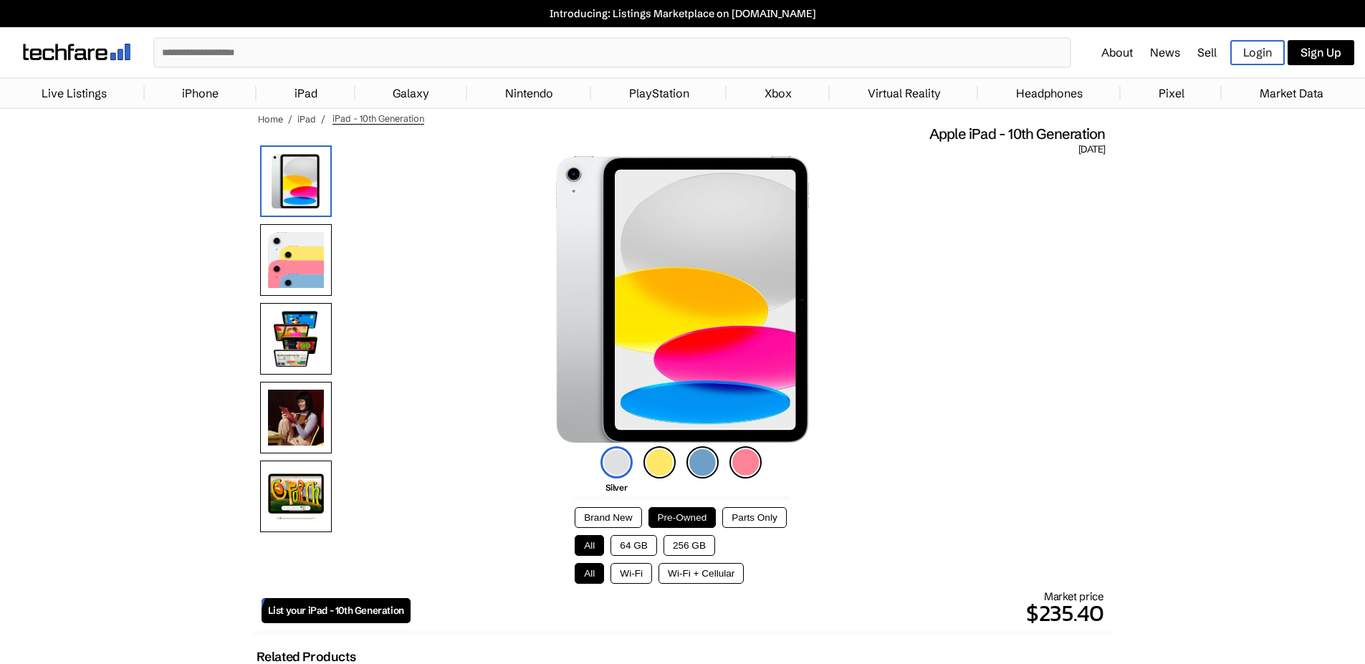
click at [295, 258] on img at bounding box center [296, 260] width 72 height 72
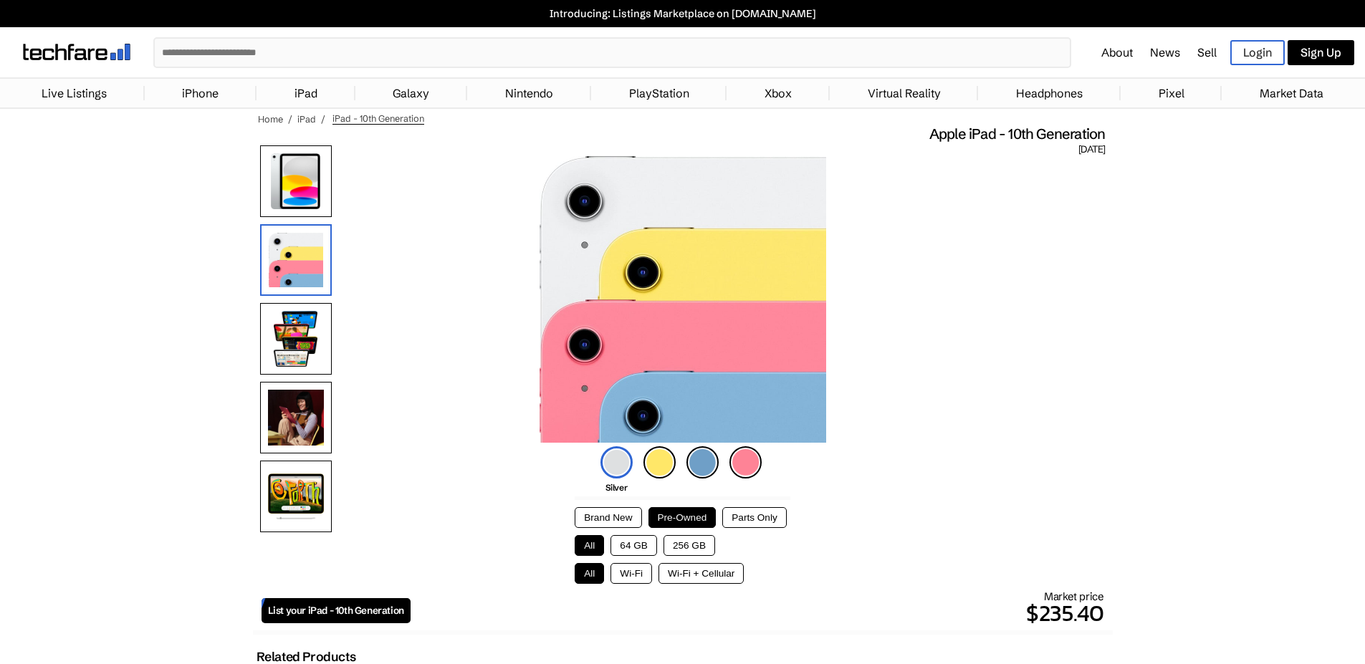
click at [293, 419] on img at bounding box center [296, 418] width 72 height 72
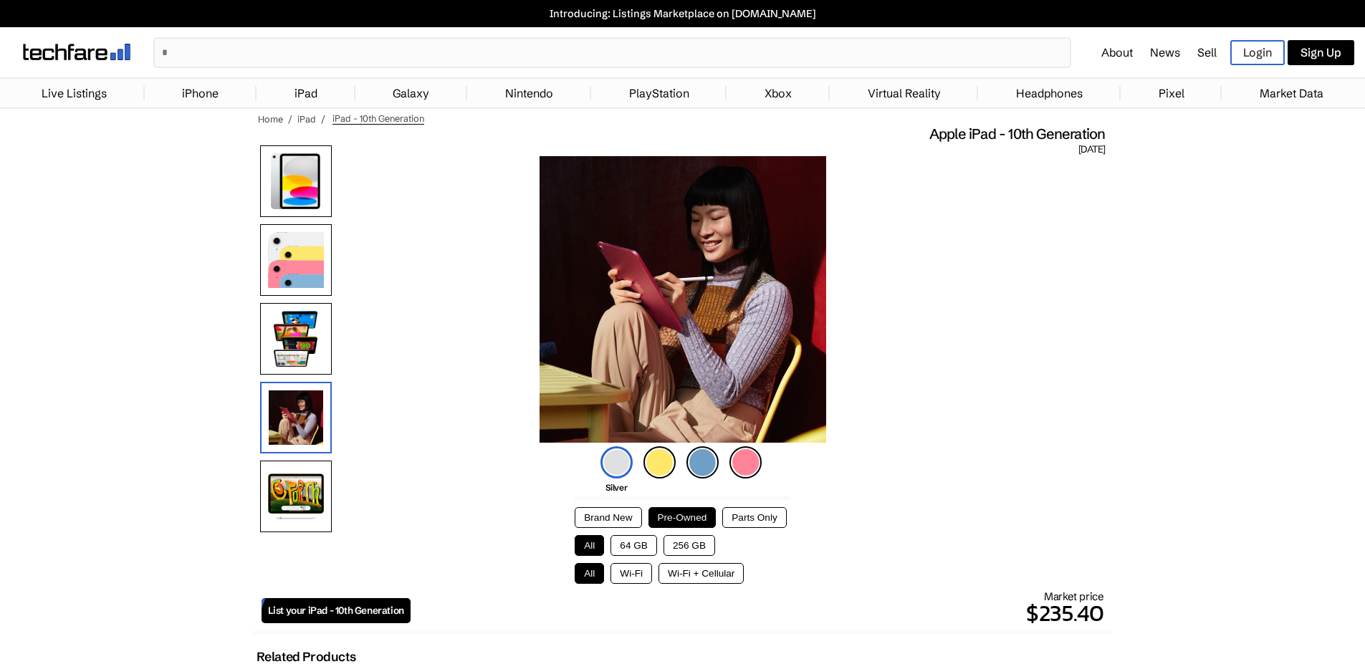
click at [315, 487] on img at bounding box center [296, 497] width 72 height 72
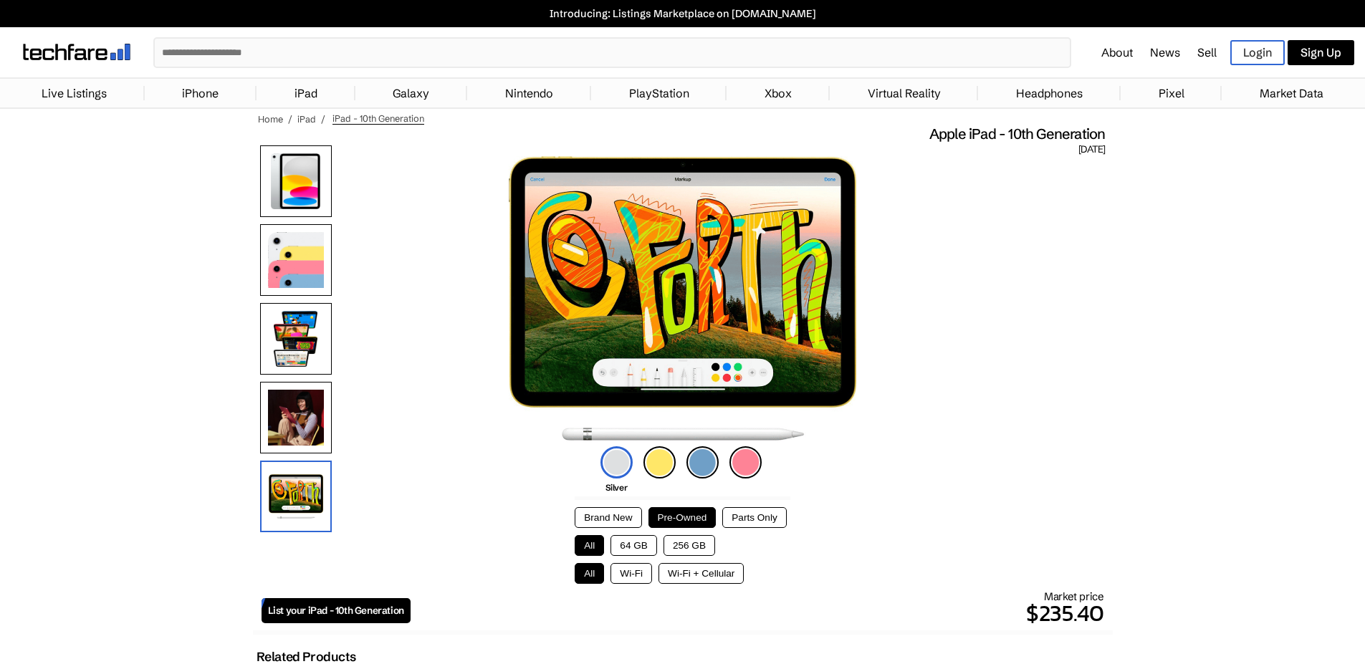
click at [728, 287] on img at bounding box center [682, 299] width 347 height 287
click at [305, 421] on img at bounding box center [296, 418] width 72 height 72
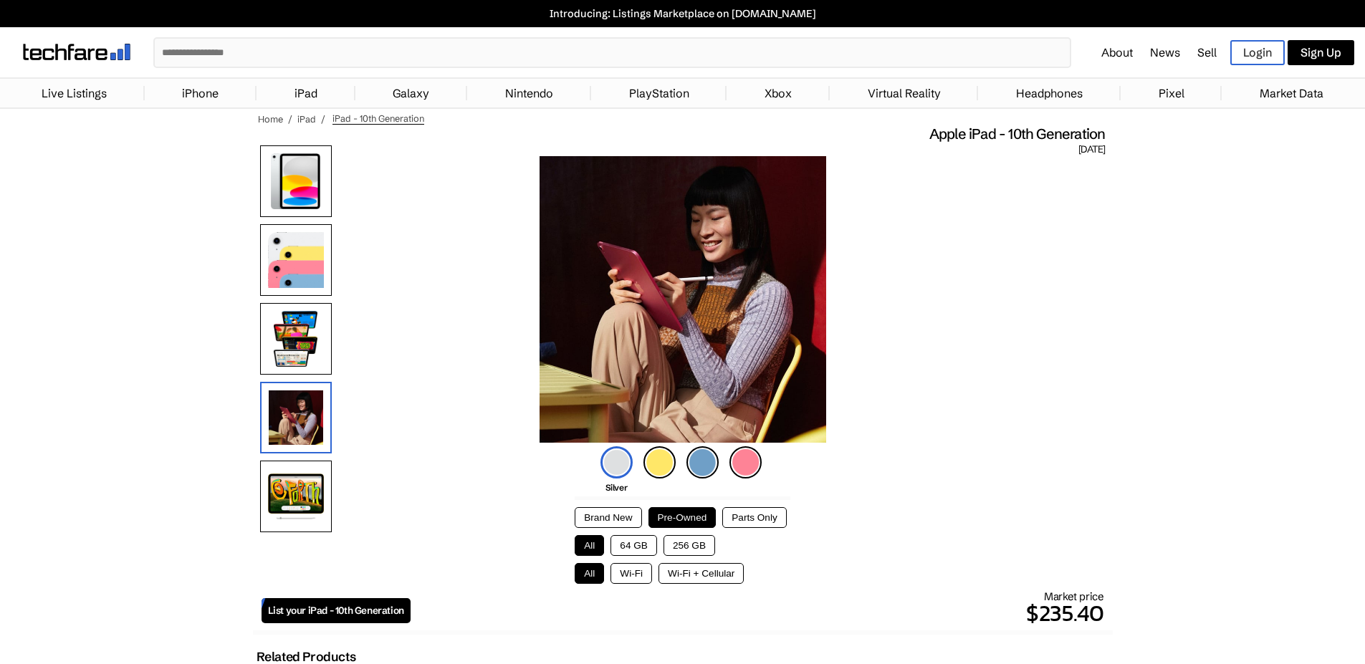
click at [302, 368] on img at bounding box center [296, 339] width 72 height 72
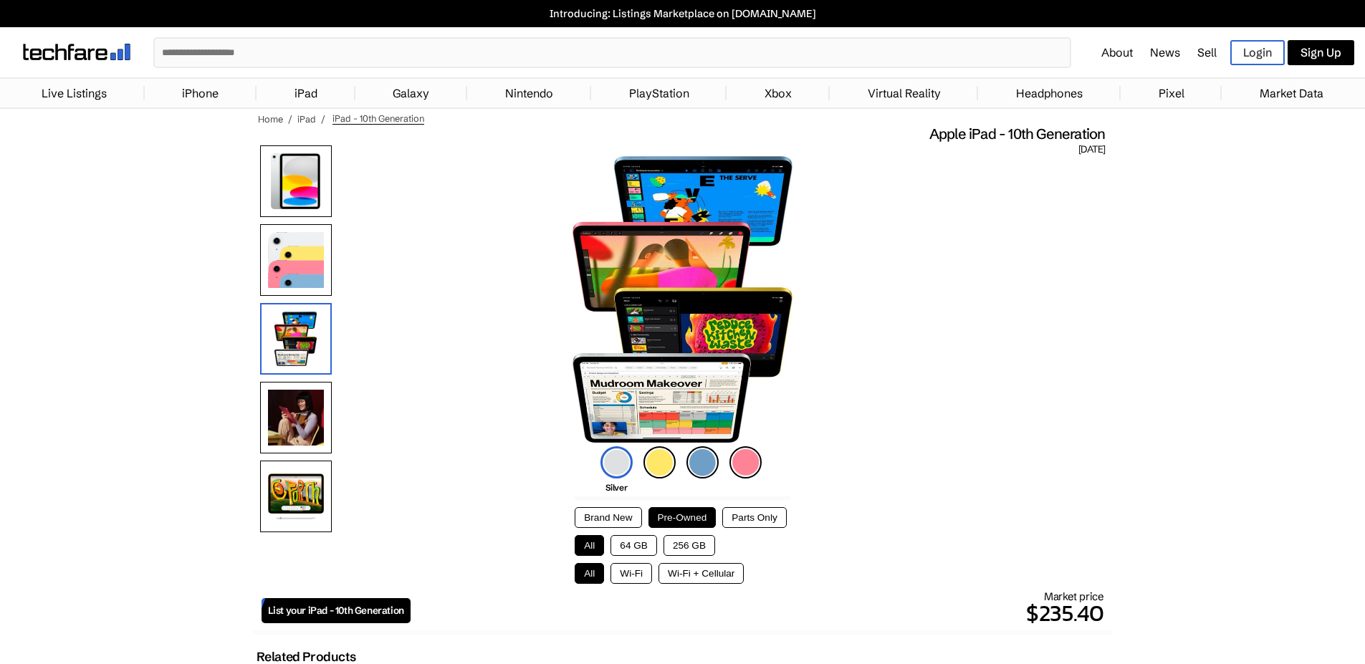
click at [290, 257] on img at bounding box center [296, 260] width 72 height 72
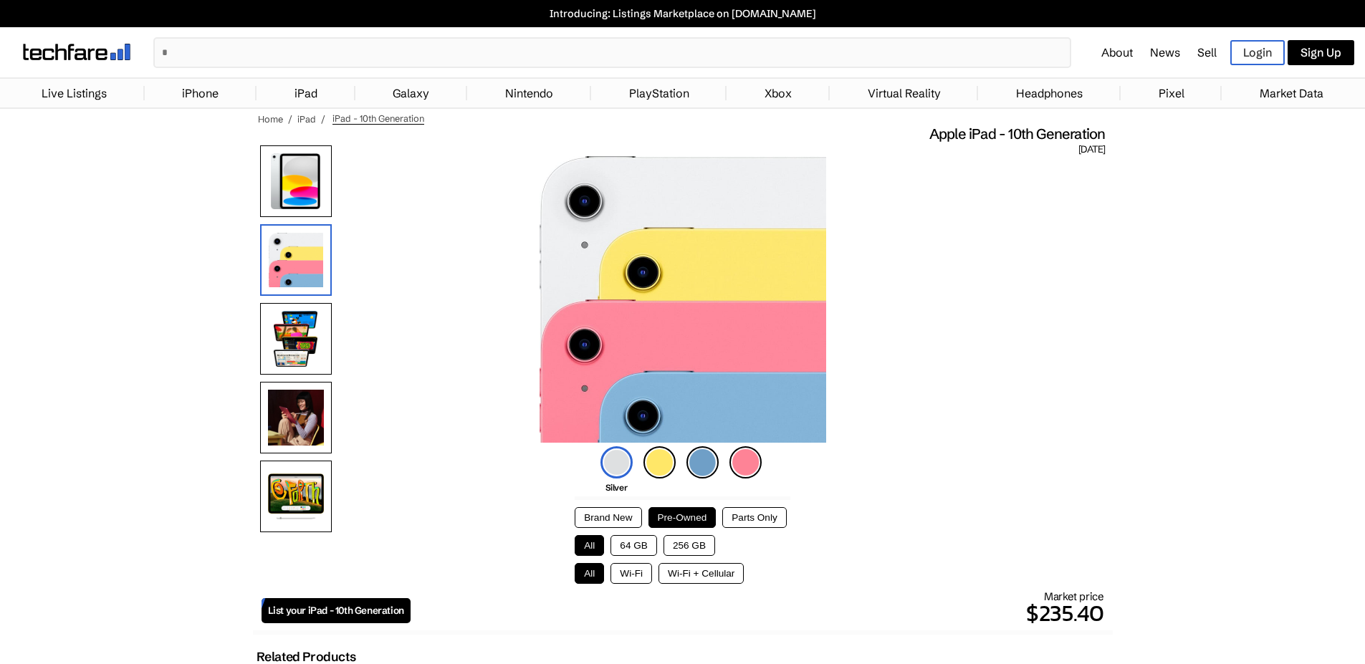
click at [291, 183] on img at bounding box center [296, 181] width 72 height 72
